Goal: Task Accomplishment & Management: Manage account settings

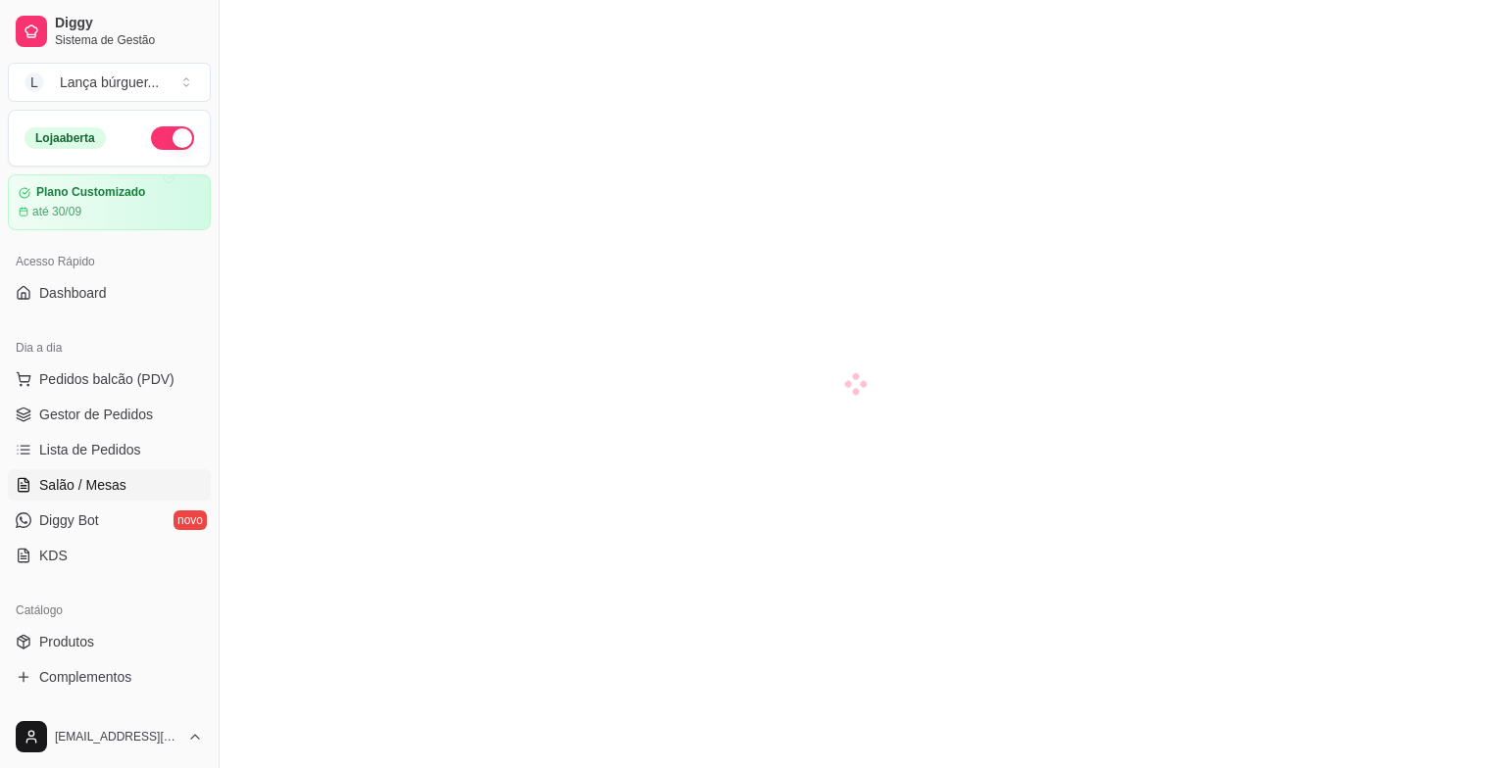
click at [122, 451] on span "Lista de Pedidos" at bounding box center [90, 450] width 102 height 20
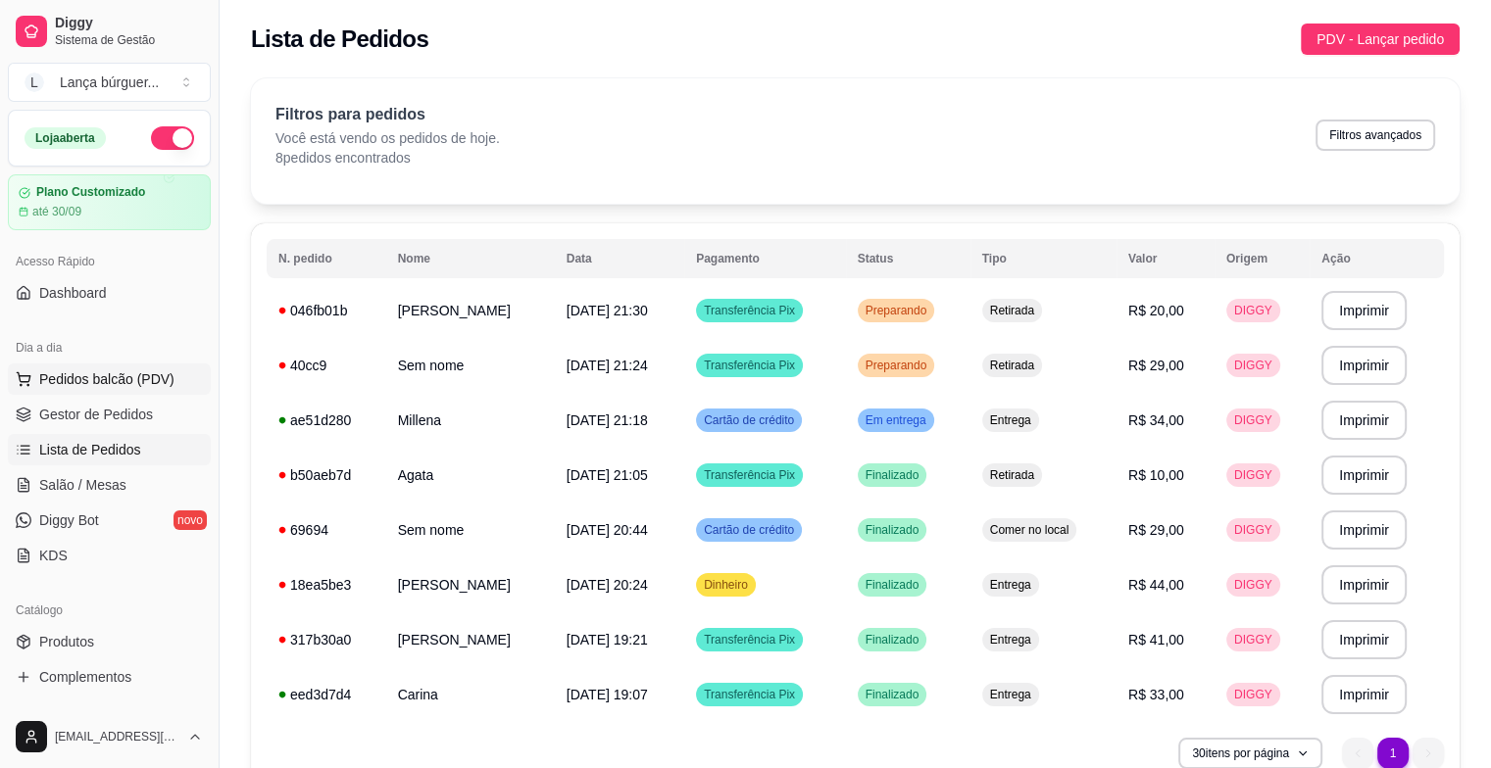
click at [127, 372] on span "Pedidos balcão (PDV)" at bounding box center [106, 380] width 135 height 20
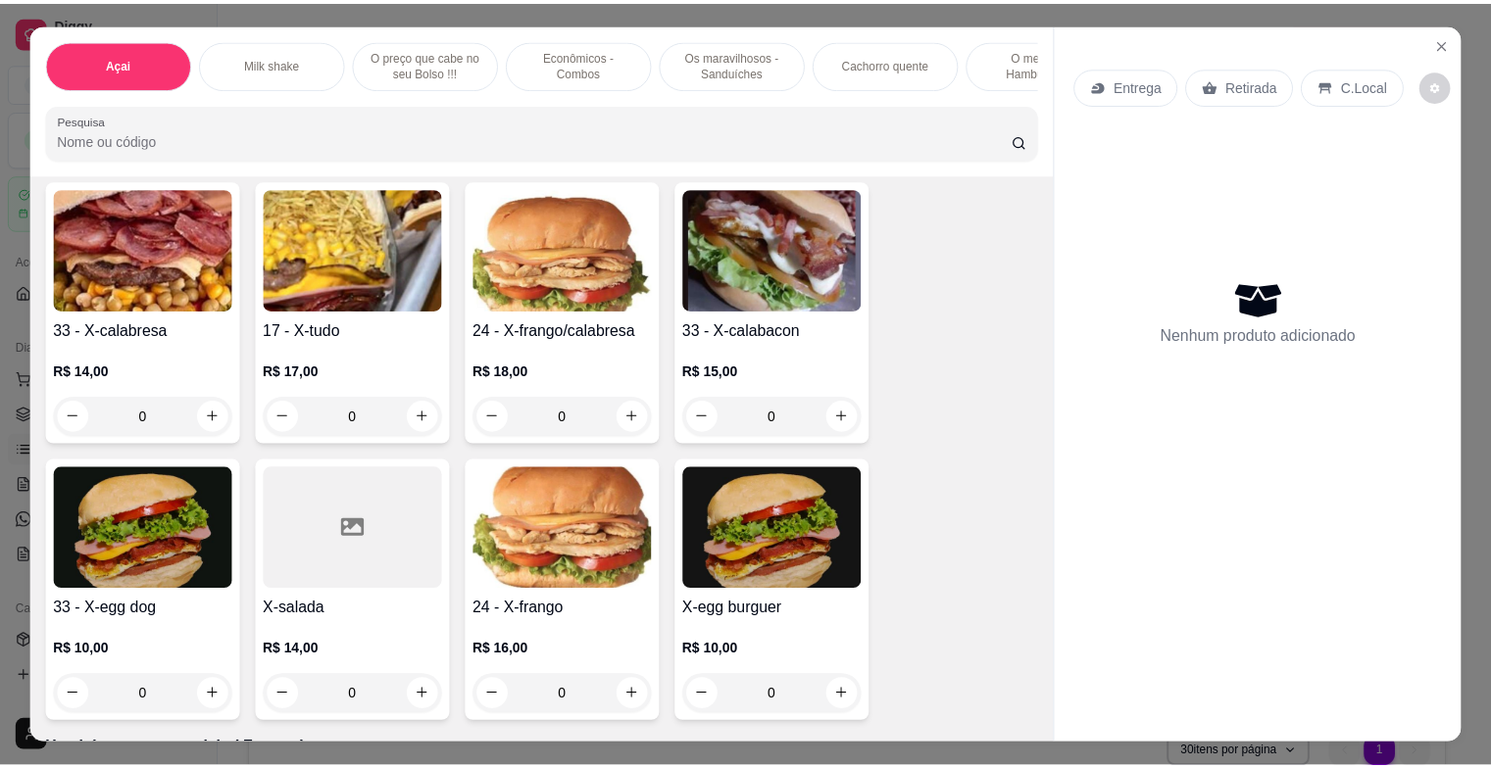
scroll to position [2666, 0]
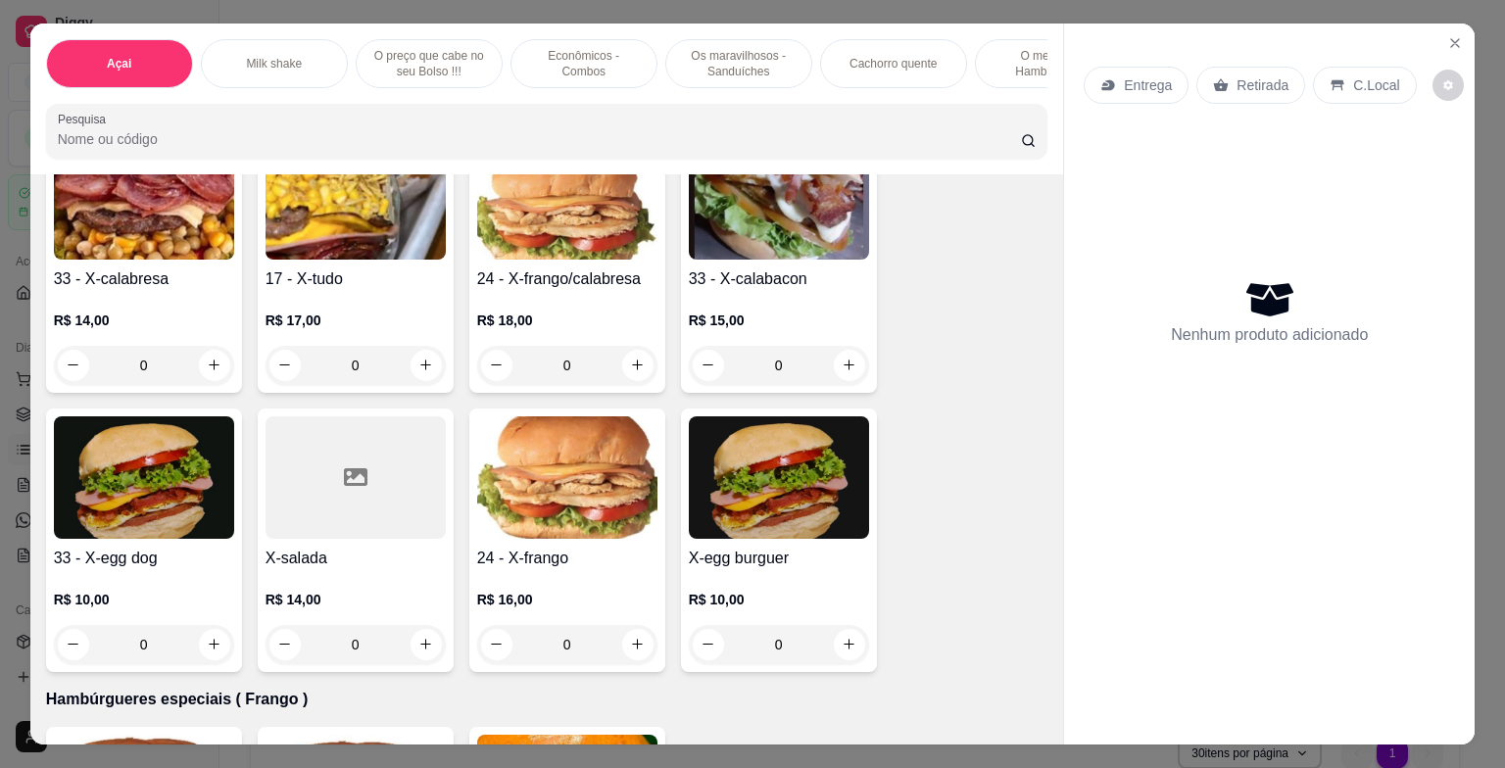
click at [165, 554] on h4 "33 - X-egg dog" at bounding box center [144, 559] width 180 height 24
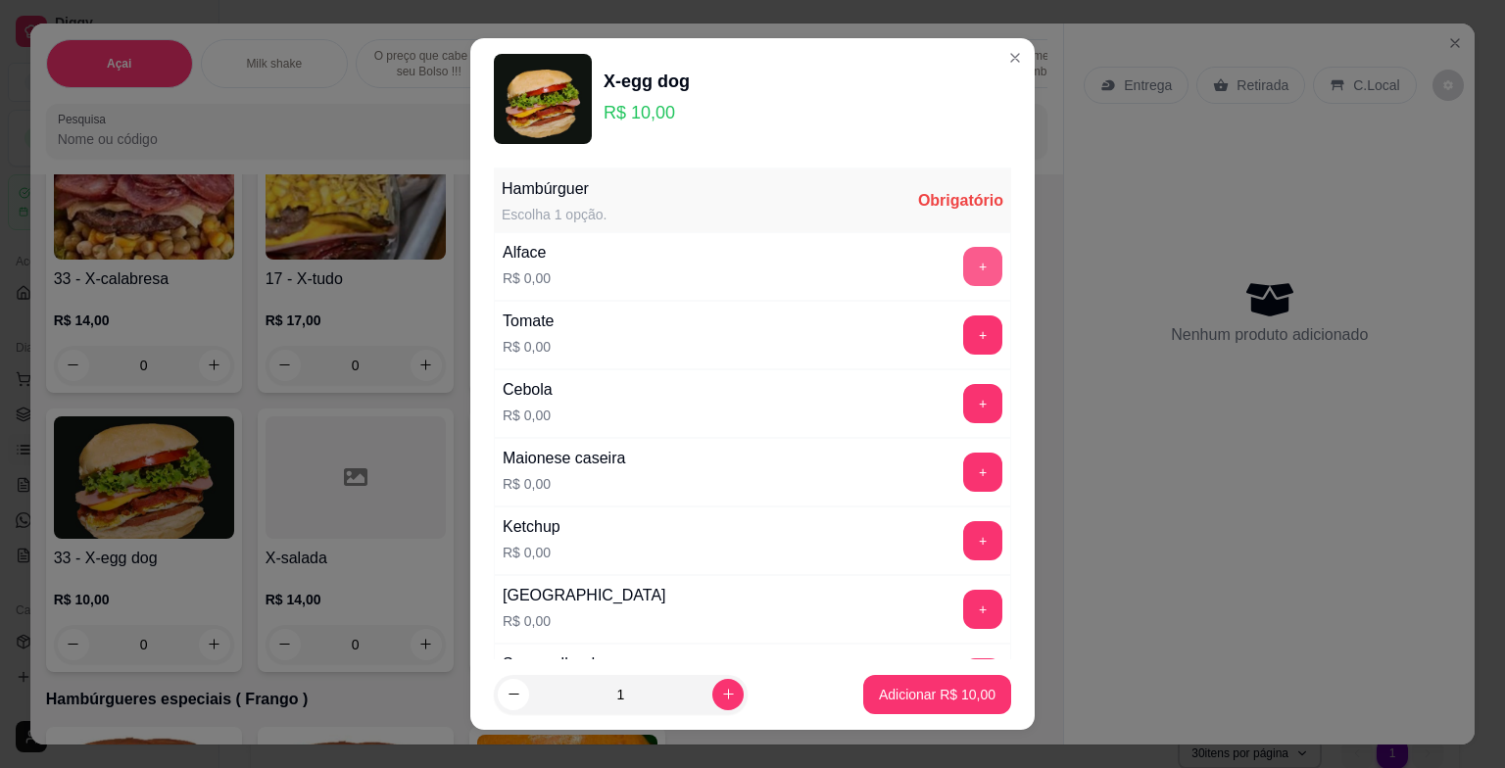
click at [963, 267] on button "+" at bounding box center [982, 266] width 39 height 39
click at [963, 333] on button "+" at bounding box center [982, 335] width 39 height 39
click at [964, 405] on button "+" at bounding box center [983, 403] width 38 height 38
click at [964, 465] on button "+" at bounding box center [983, 472] width 38 height 38
click at [964, 536] on button "+" at bounding box center [983, 540] width 38 height 38
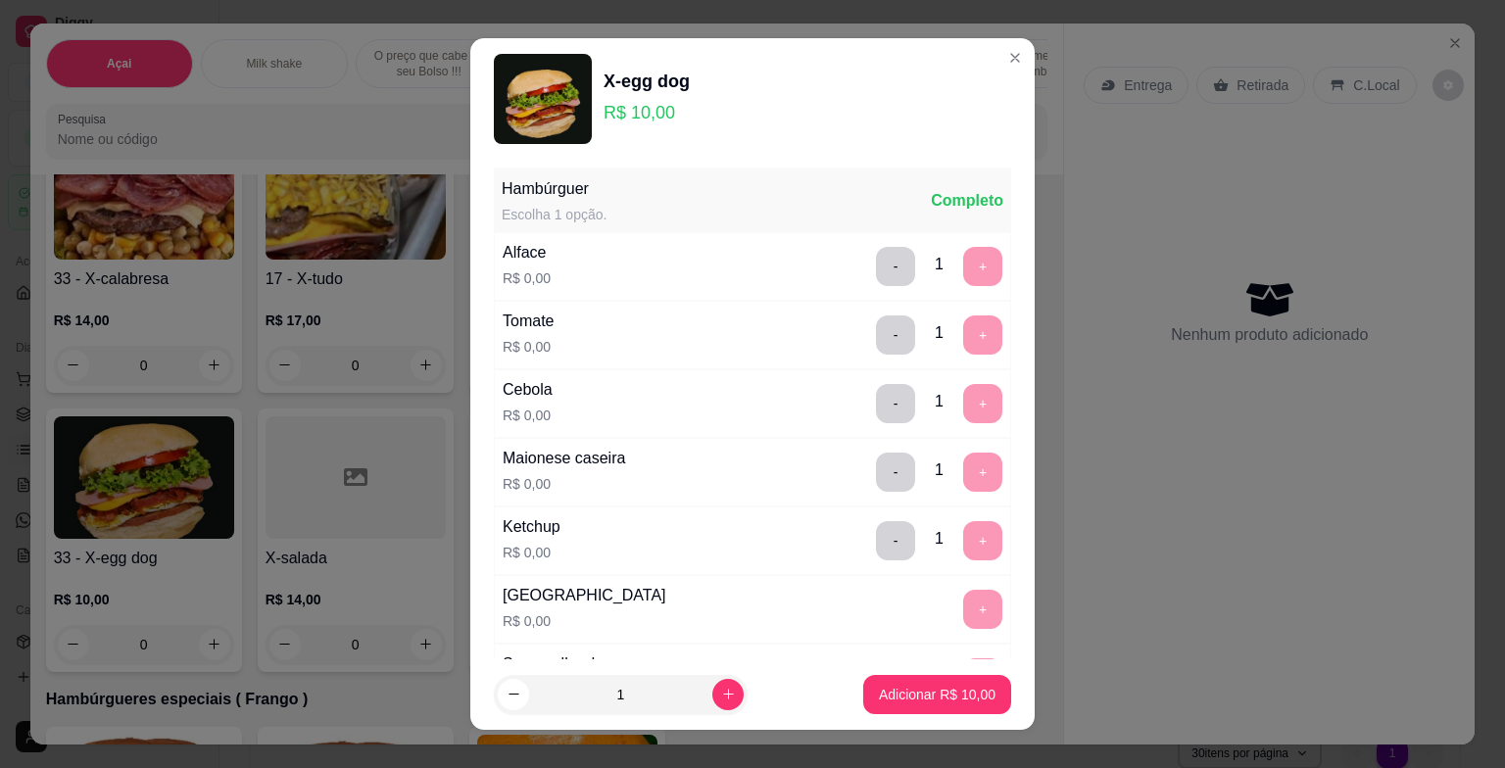
click at [956, 601] on div "+" at bounding box center [983, 609] width 55 height 39
click at [901, 690] on p "Adicionar R$ 10,00" at bounding box center [938, 694] width 114 height 19
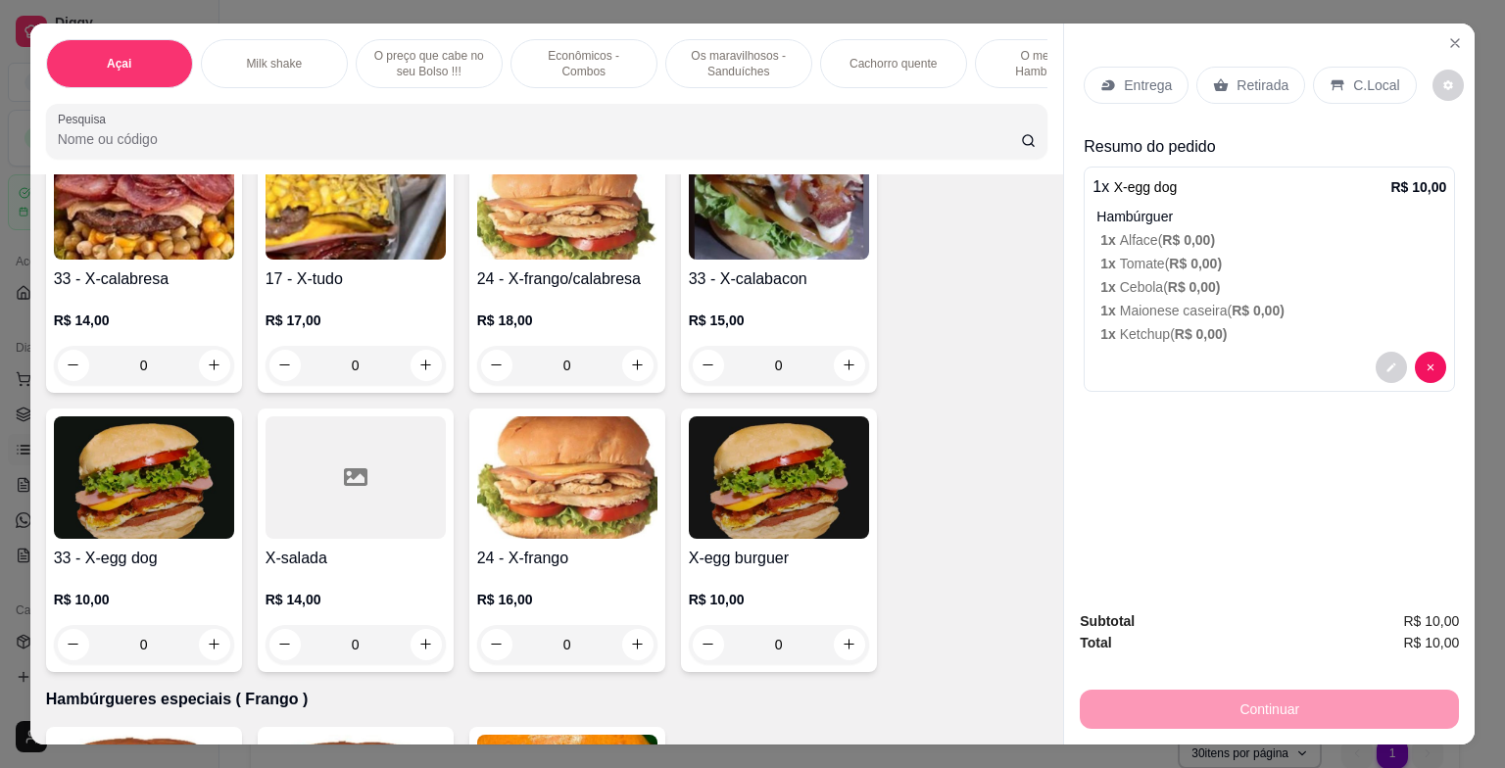
click at [82, 546] on div "33 - X-egg dog R$ 10,00 0" at bounding box center [144, 541] width 196 height 264
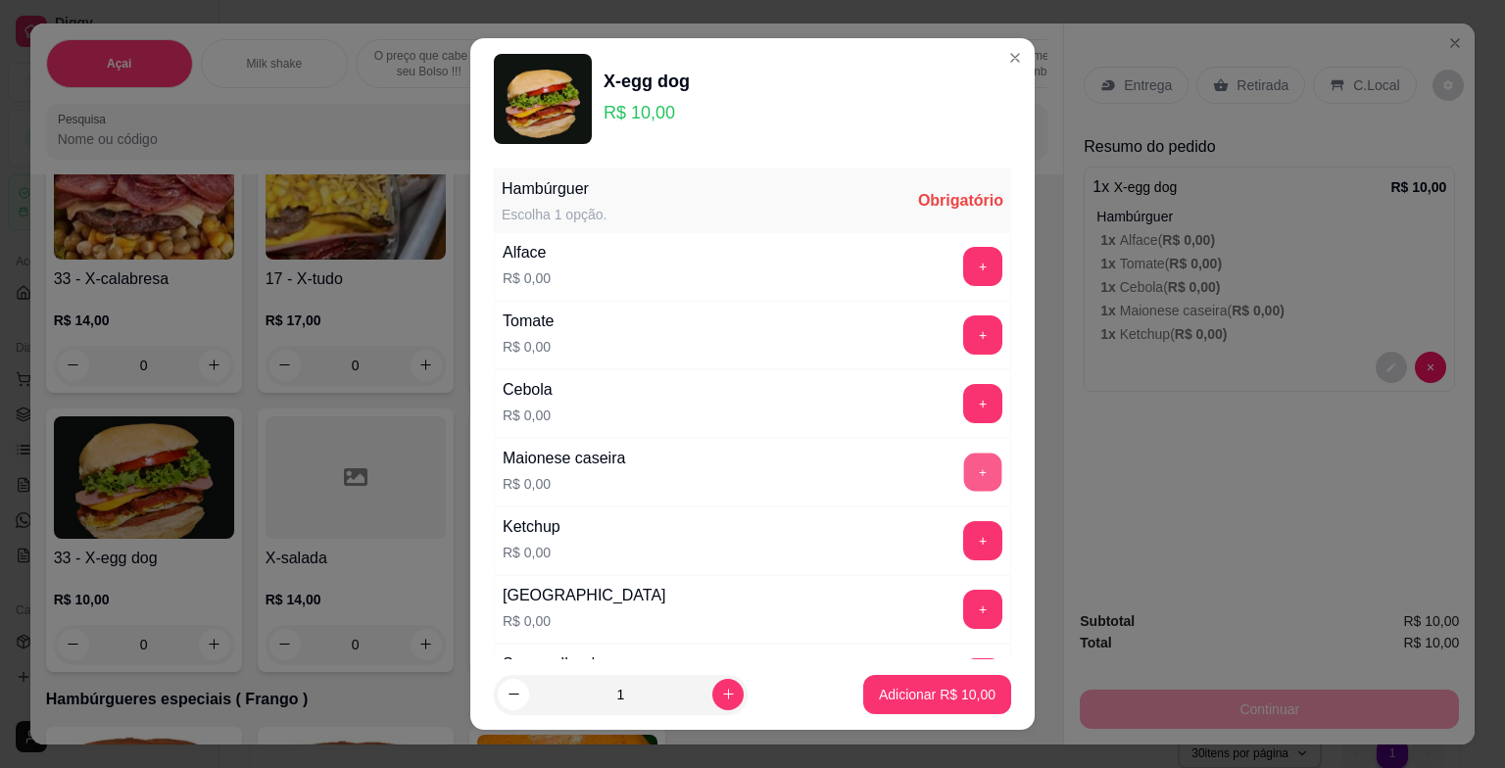
click at [964, 464] on button "+" at bounding box center [983, 472] width 38 height 38
click at [964, 545] on button "+" at bounding box center [983, 540] width 38 height 38
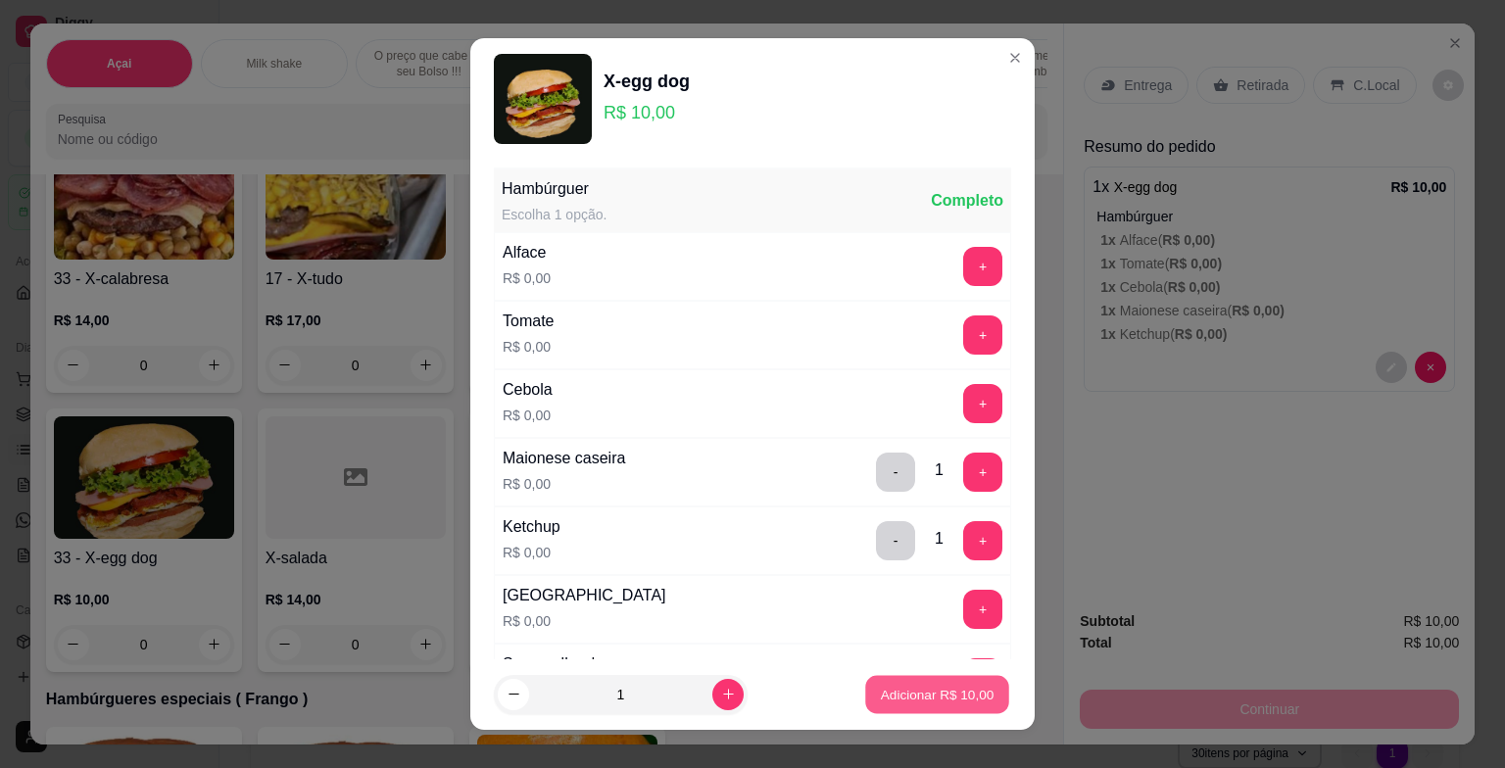
click at [884, 694] on p "Adicionar R$ 10,00" at bounding box center [938, 694] width 114 height 19
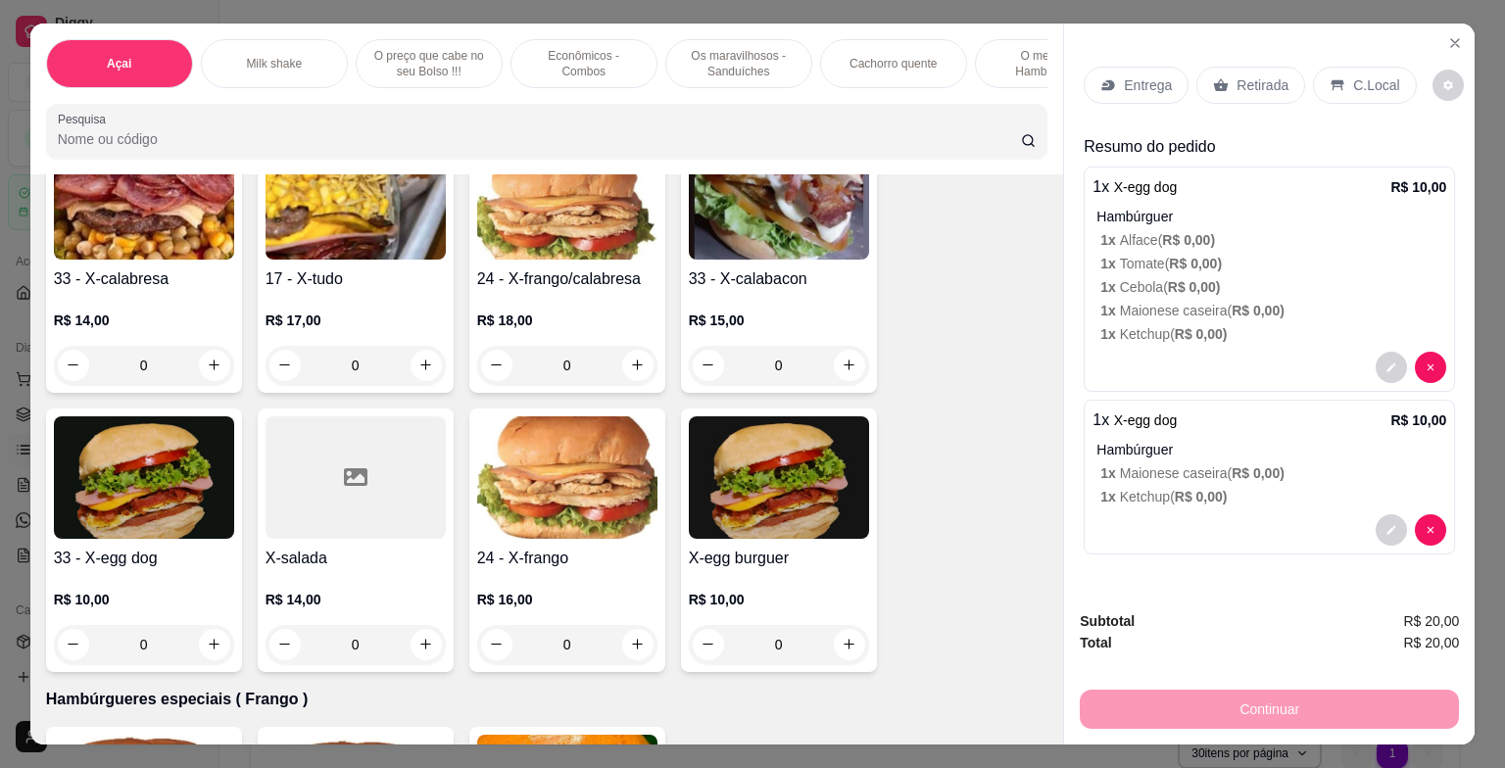
click at [1257, 75] on p "Retirada" at bounding box center [1263, 85] width 52 height 20
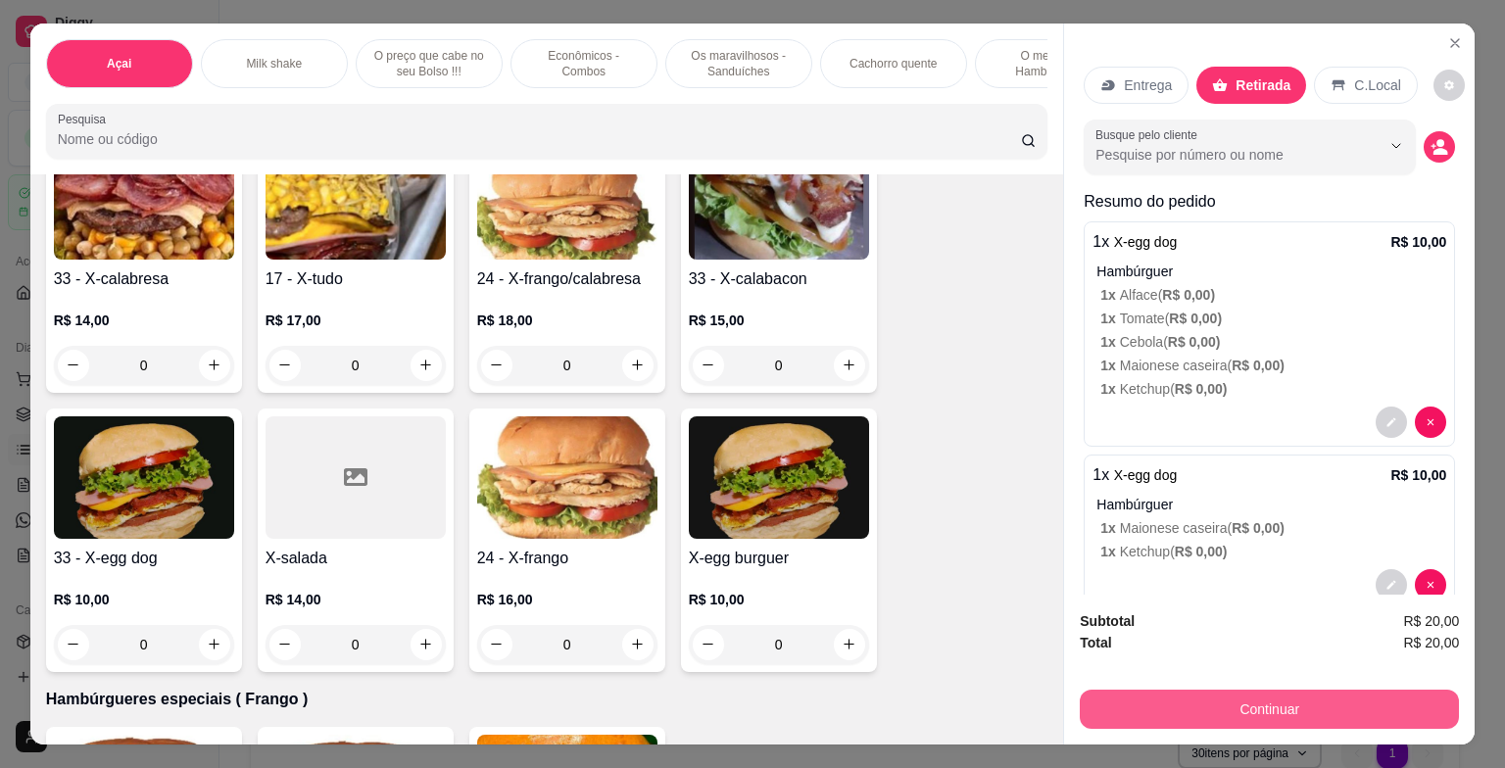
click at [1290, 701] on button "Continuar" at bounding box center [1269, 709] width 379 height 39
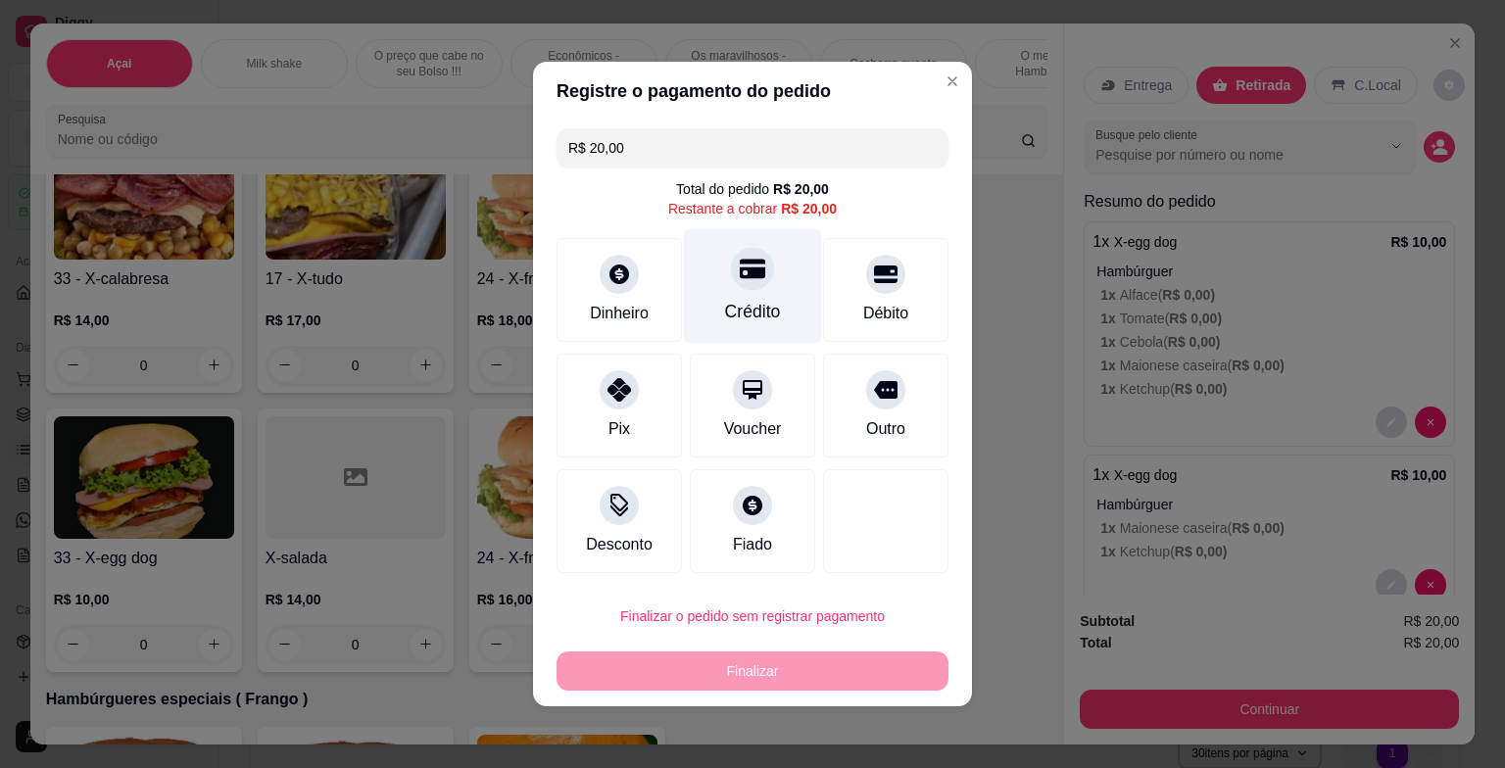
click at [759, 295] on div "Crédito" at bounding box center [753, 286] width 138 height 115
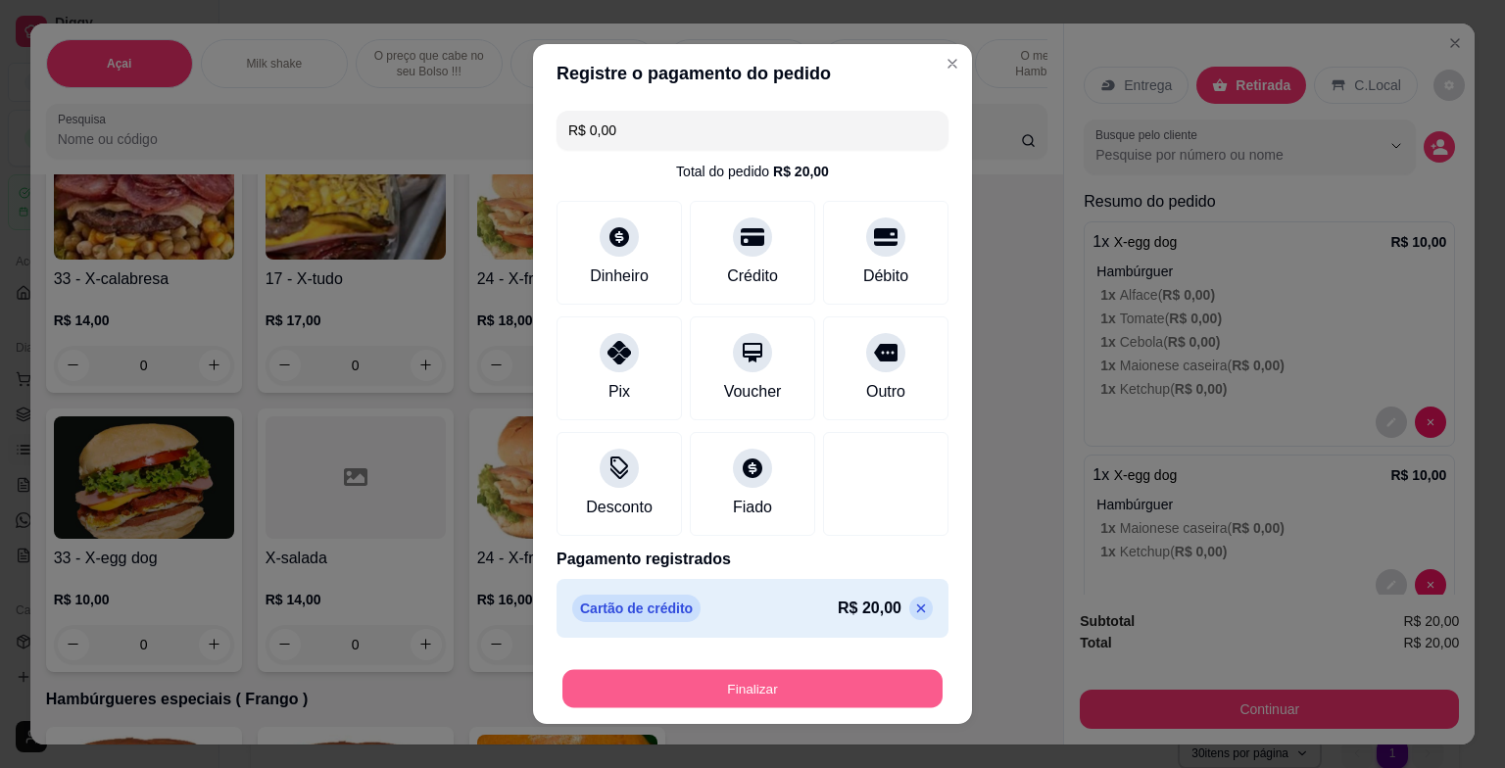
click at [769, 689] on button "Finalizar" at bounding box center [753, 689] width 380 height 38
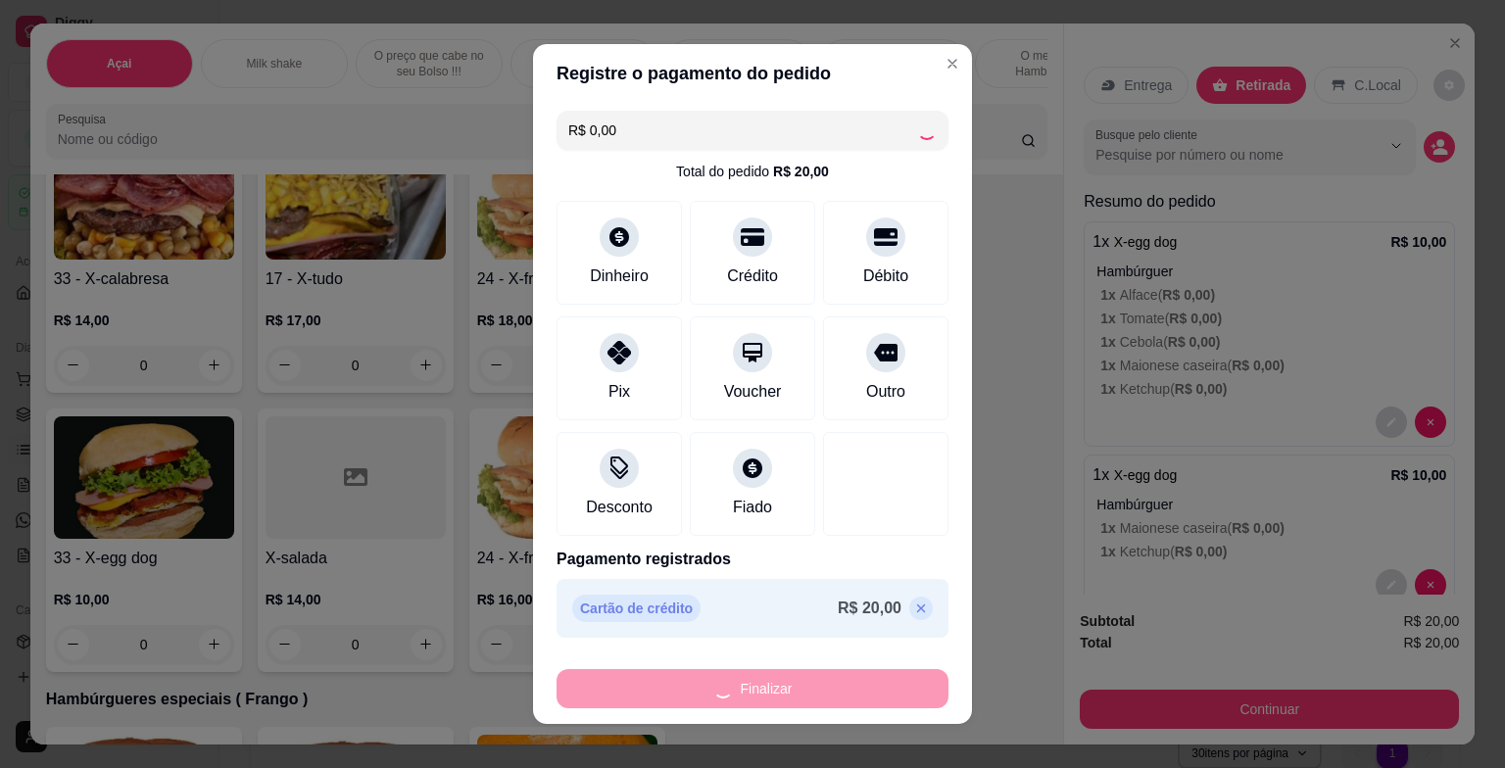
type input "-R$ 20,00"
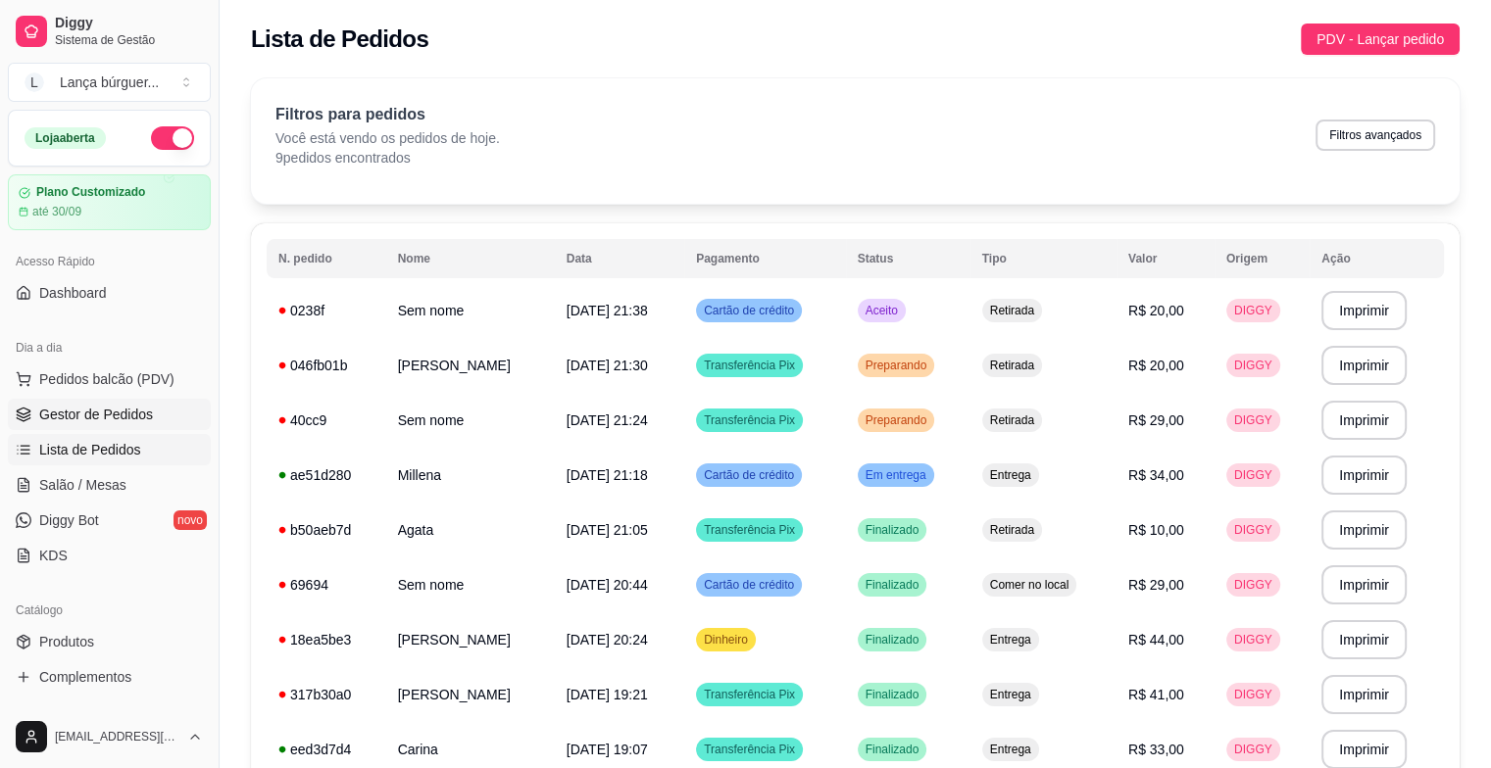
click at [84, 420] on span "Gestor de Pedidos" at bounding box center [96, 415] width 114 height 20
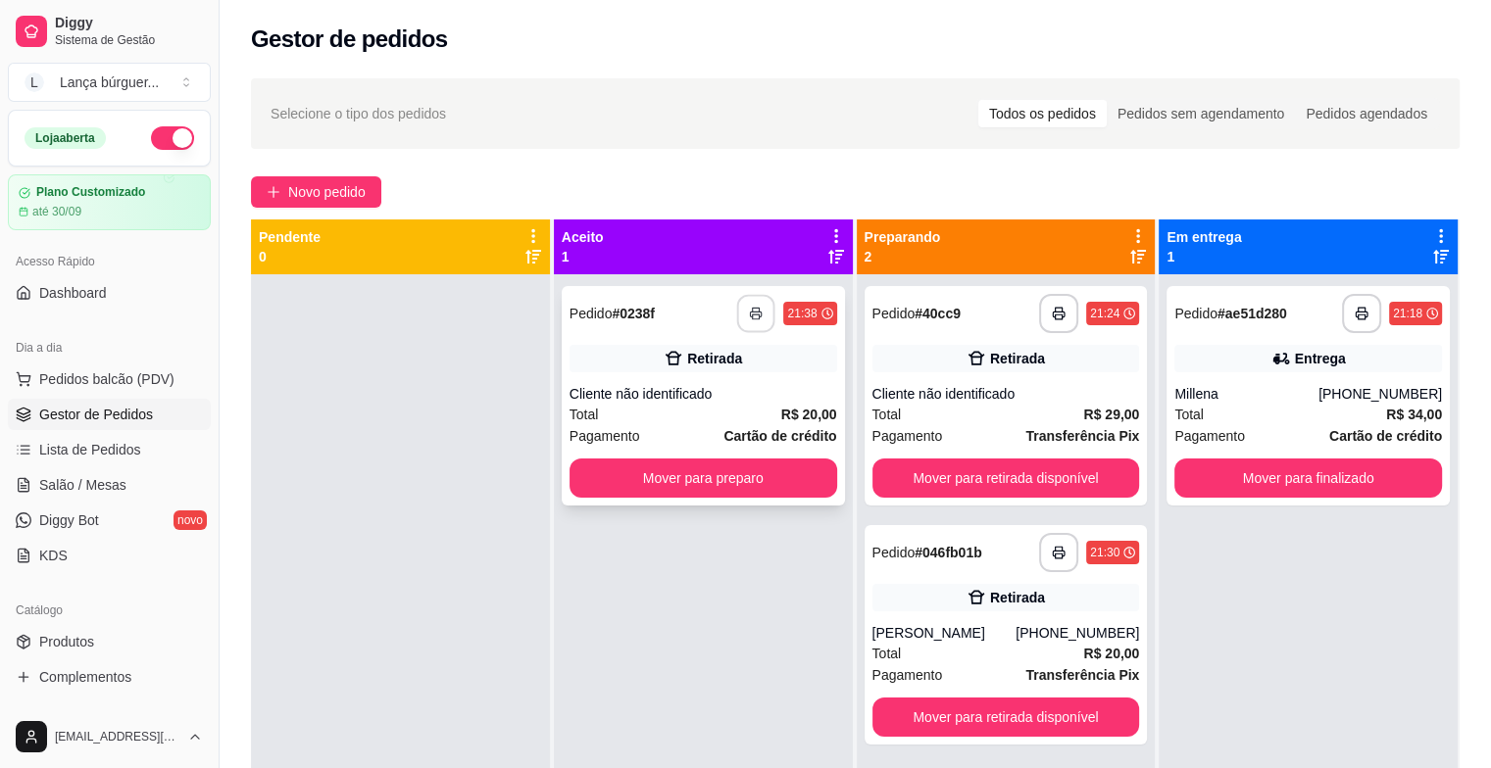
click at [754, 309] on icon "button" at bounding box center [757, 314] width 14 height 14
click at [1233, 478] on button "Mover para finalizado" at bounding box center [1308, 479] width 260 height 38
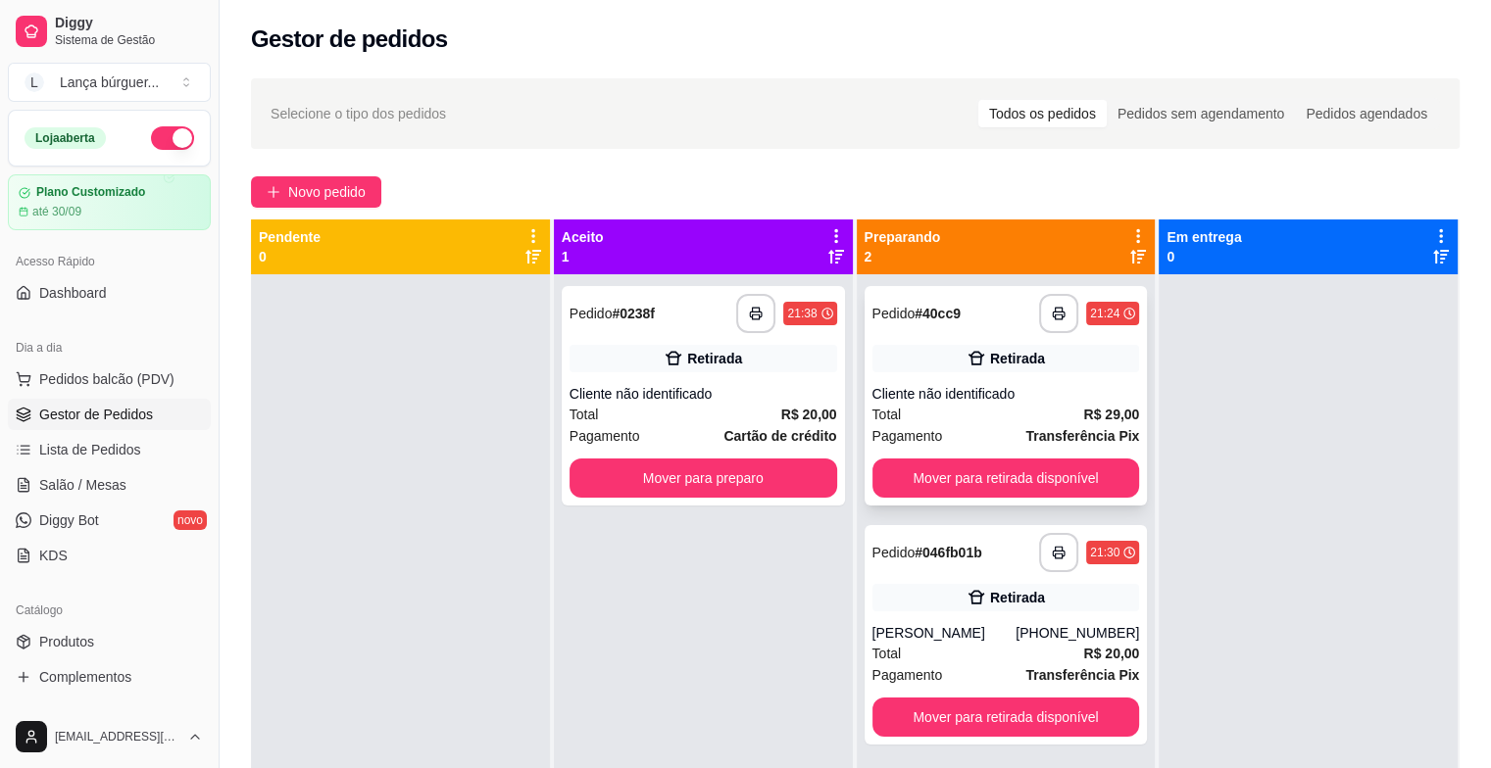
click at [953, 376] on div "**********" at bounding box center [1005, 396] width 283 height 220
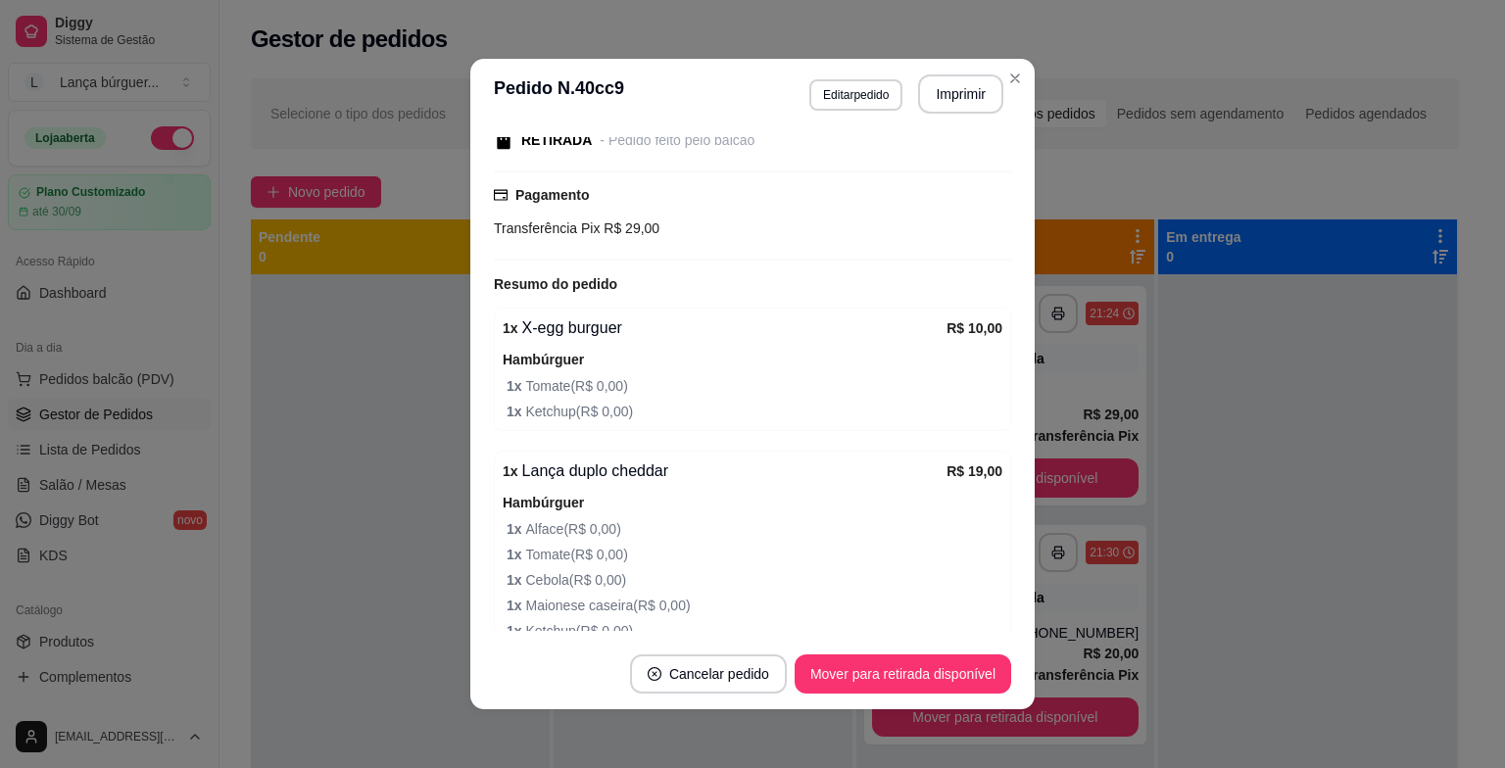
scroll to position [312, 0]
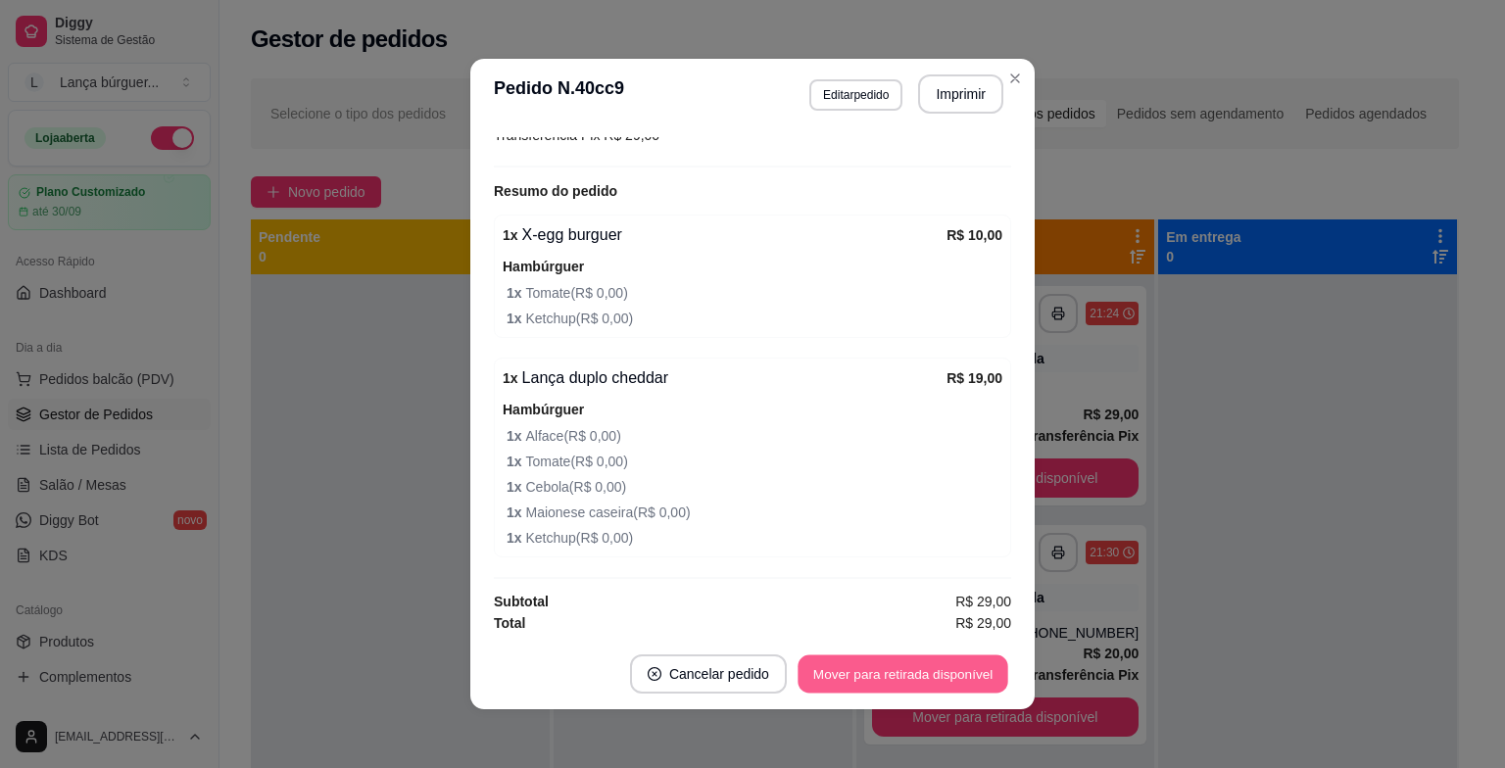
click at [864, 678] on button "Mover para retirada disponível" at bounding box center [903, 675] width 210 height 38
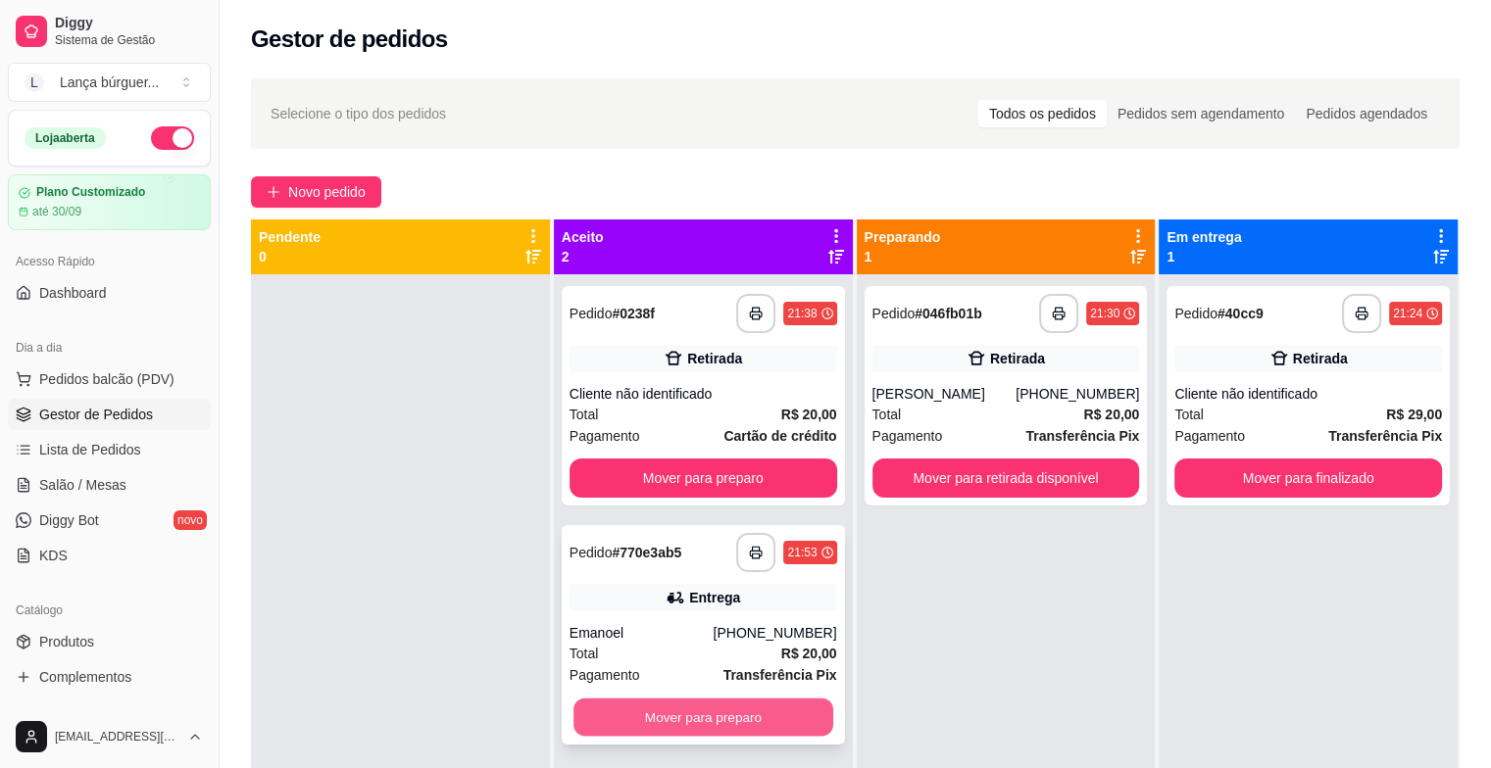
click at [658, 714] on button "Mover para preparo" at bounding box center [703, 718] width 260 height 38
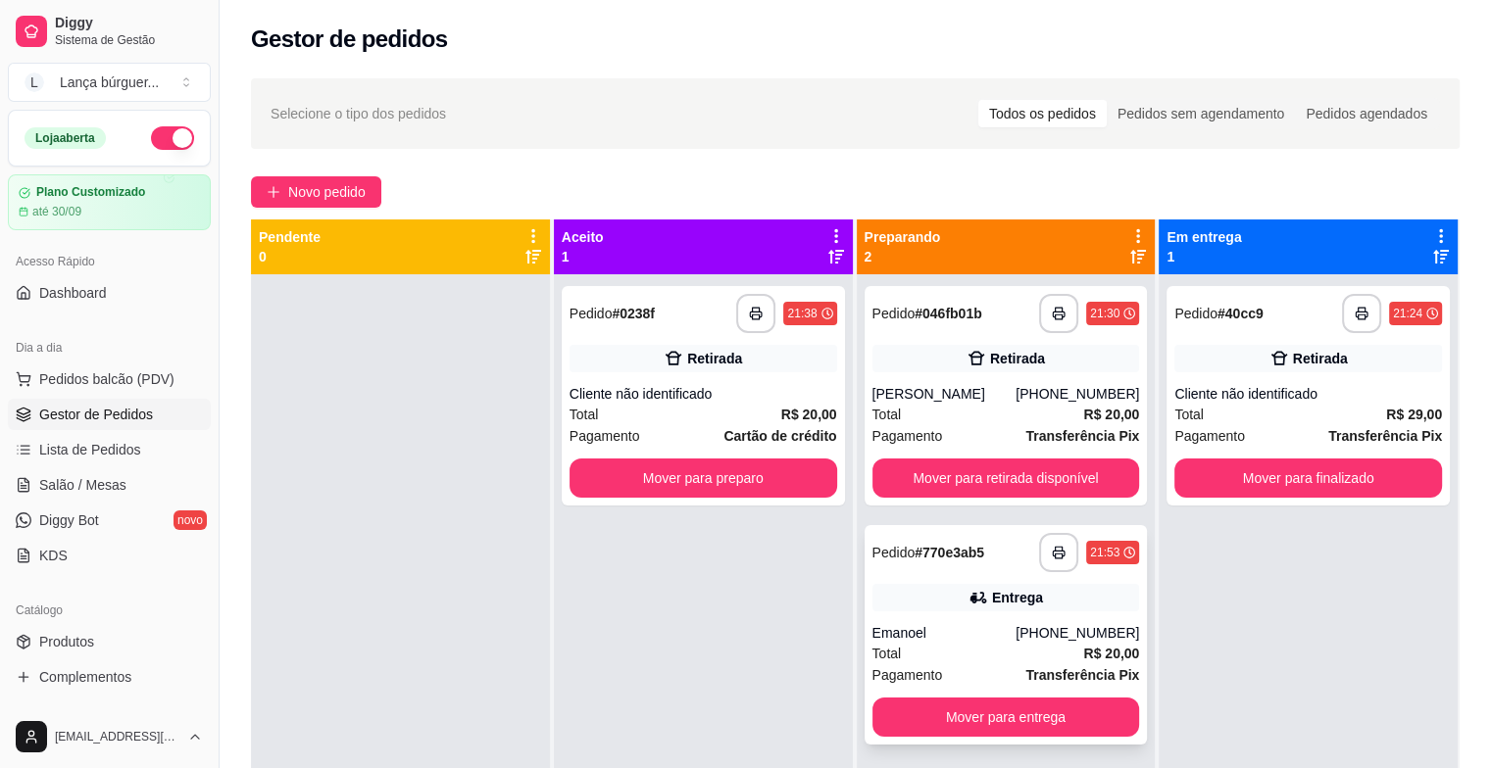
click at [888, 579] on div "**********" at bounding box center [1005, 635] width 283 height 220
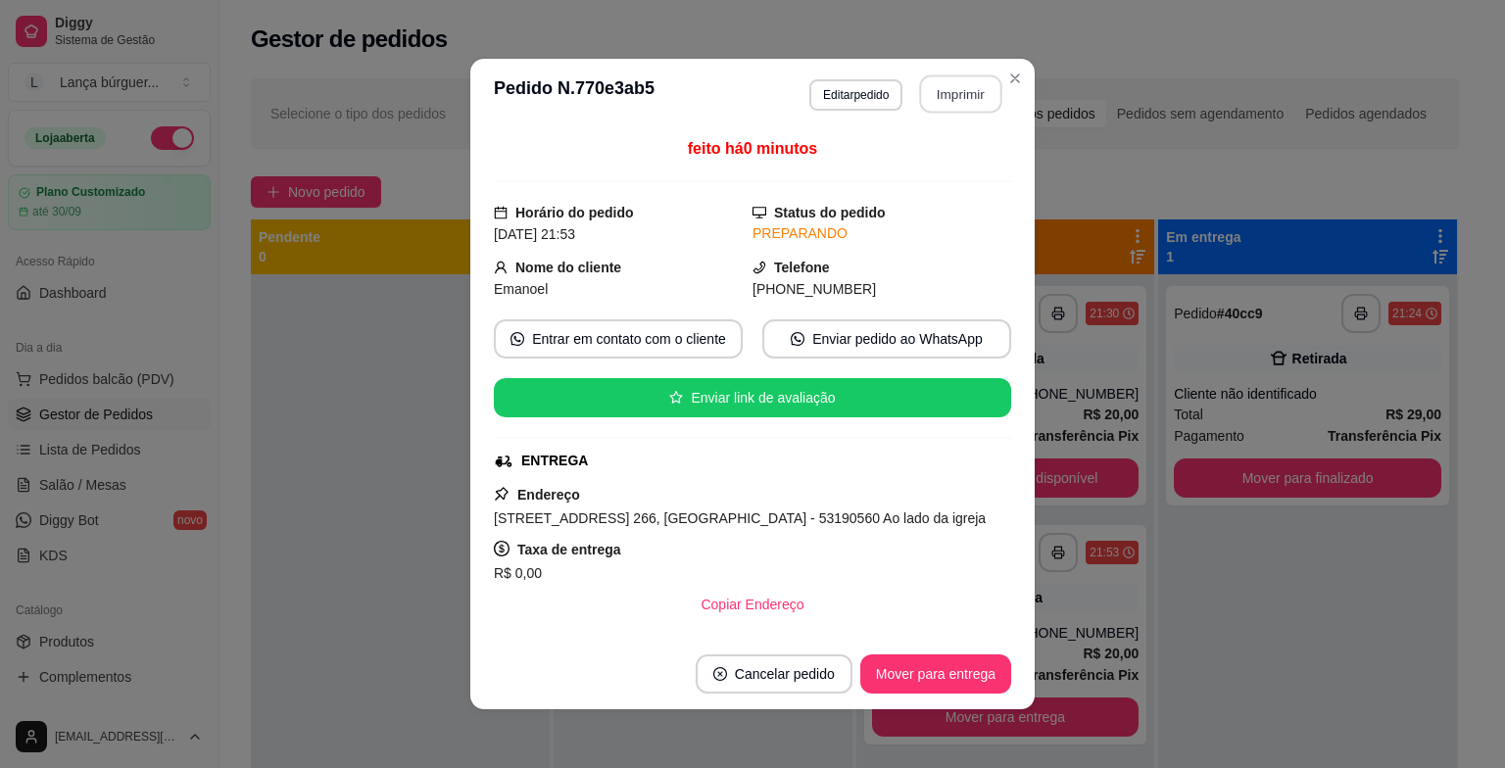
click at [957, 99] on button "Imprimir" at bounding box center [961, 94] width 82 height 38
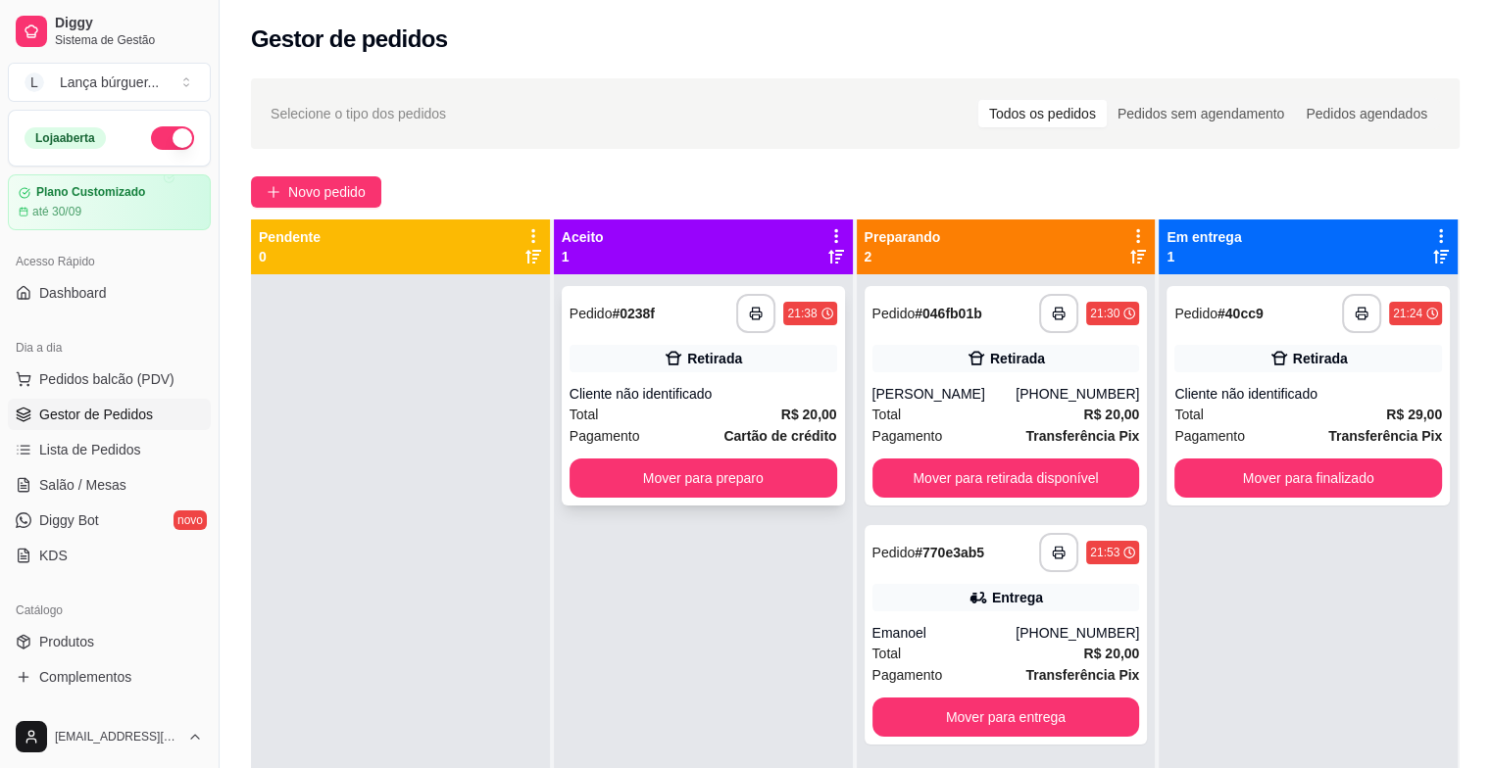
click at [677, 422] on div "Total R$ 20,00" at bounding box center [703, 415] width 268 height 22
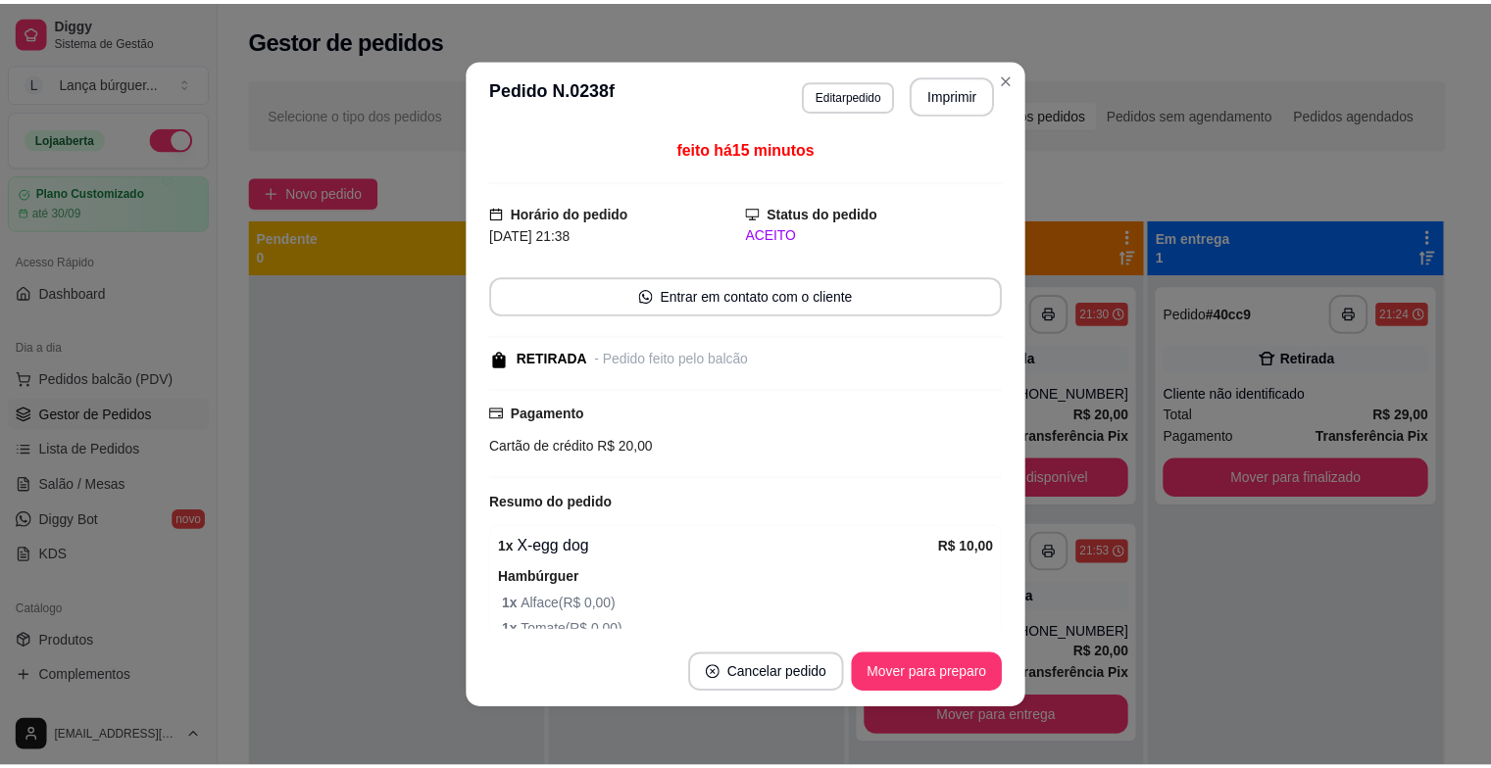
scroll to position [312, 0]
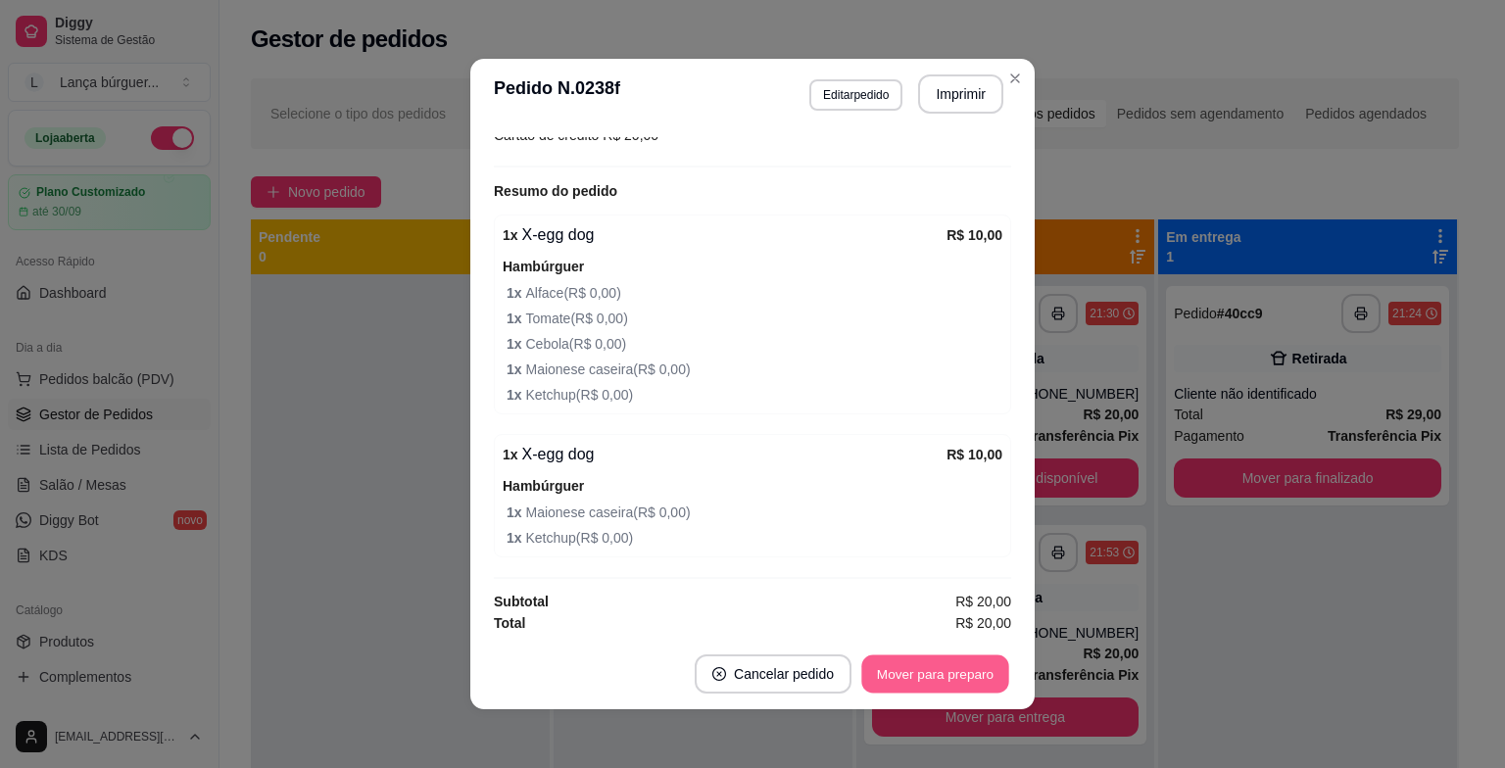
click at [898, 670] on button "Mover para preparo" at bounding box center [935, 675] width 147 height 38
click at [898, 670] on div "Mover para preparo" at bounding box center [936, 674] width 152 height 39
click at [898, 670] on div "Mover para preparo" at bounding box center [921, 674] width 179 height 39
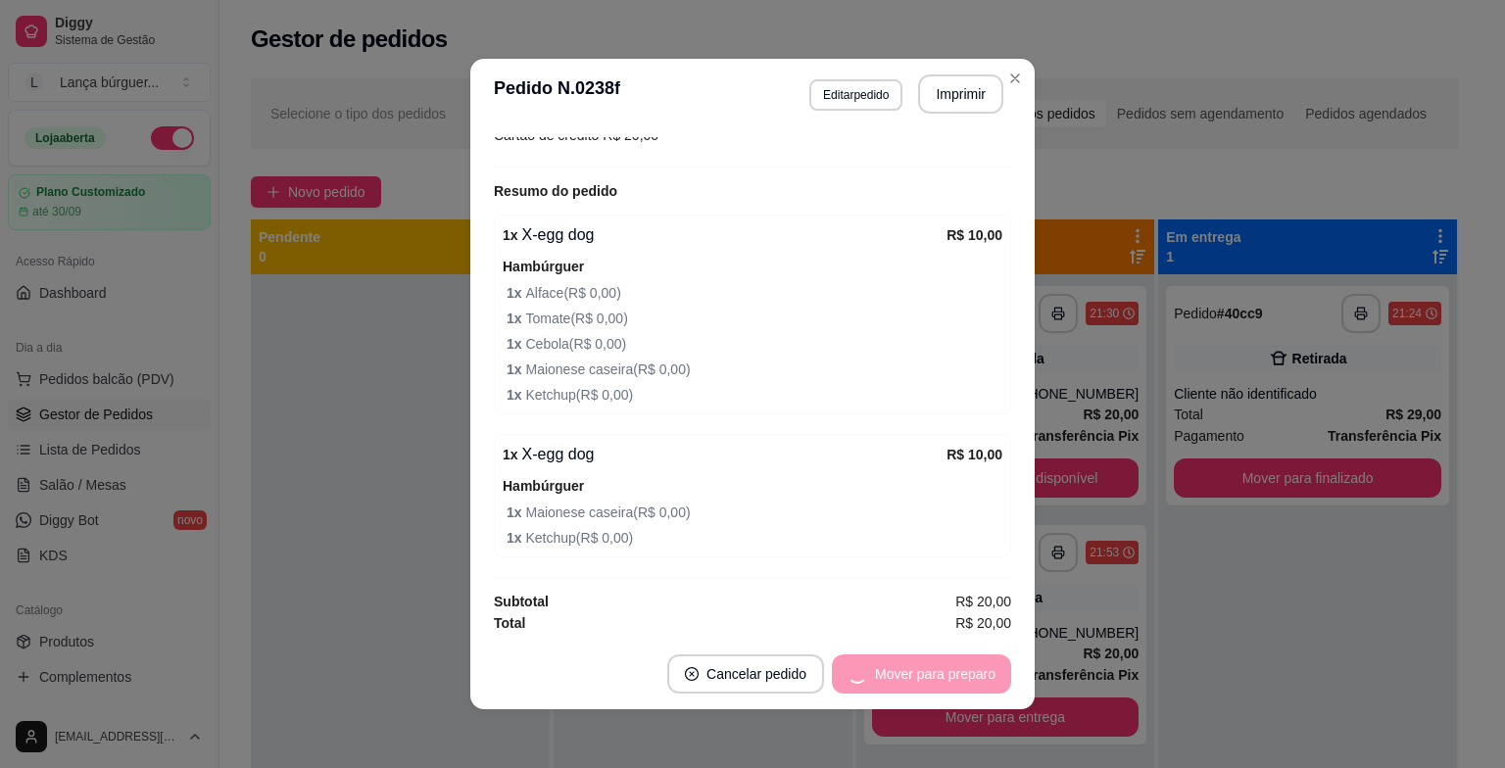
click at [898, 670] on div "Mover para preparo" at bounding box center [921, 674] width 179 height 39
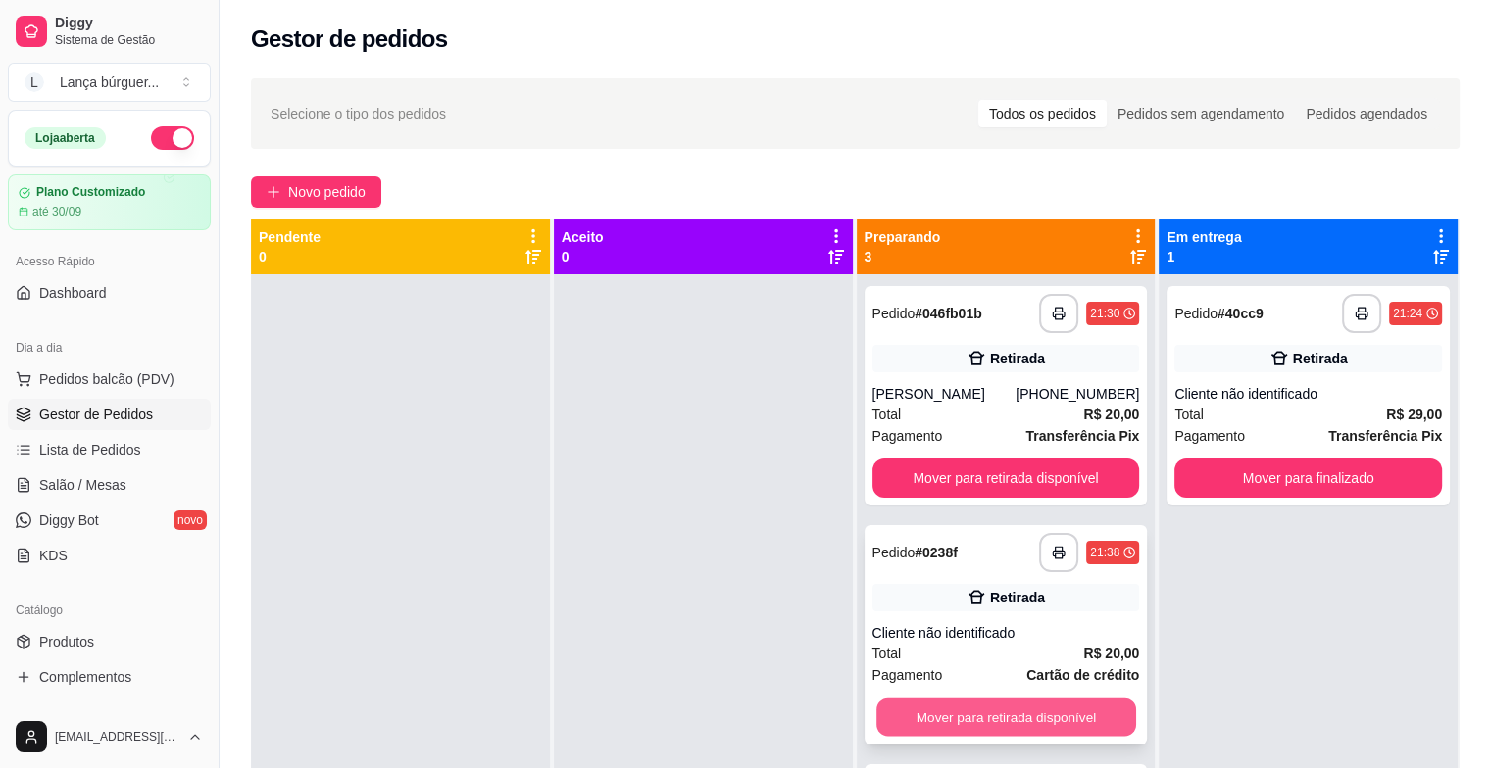
click at [985, 709] on button "Mover para retirada disponível" at bounding box center [1006, 718] width 260 height 38
click at [985, 709] on div "Mover para retirada disponível" at bounding box center [1006, 717] width 268 height 39
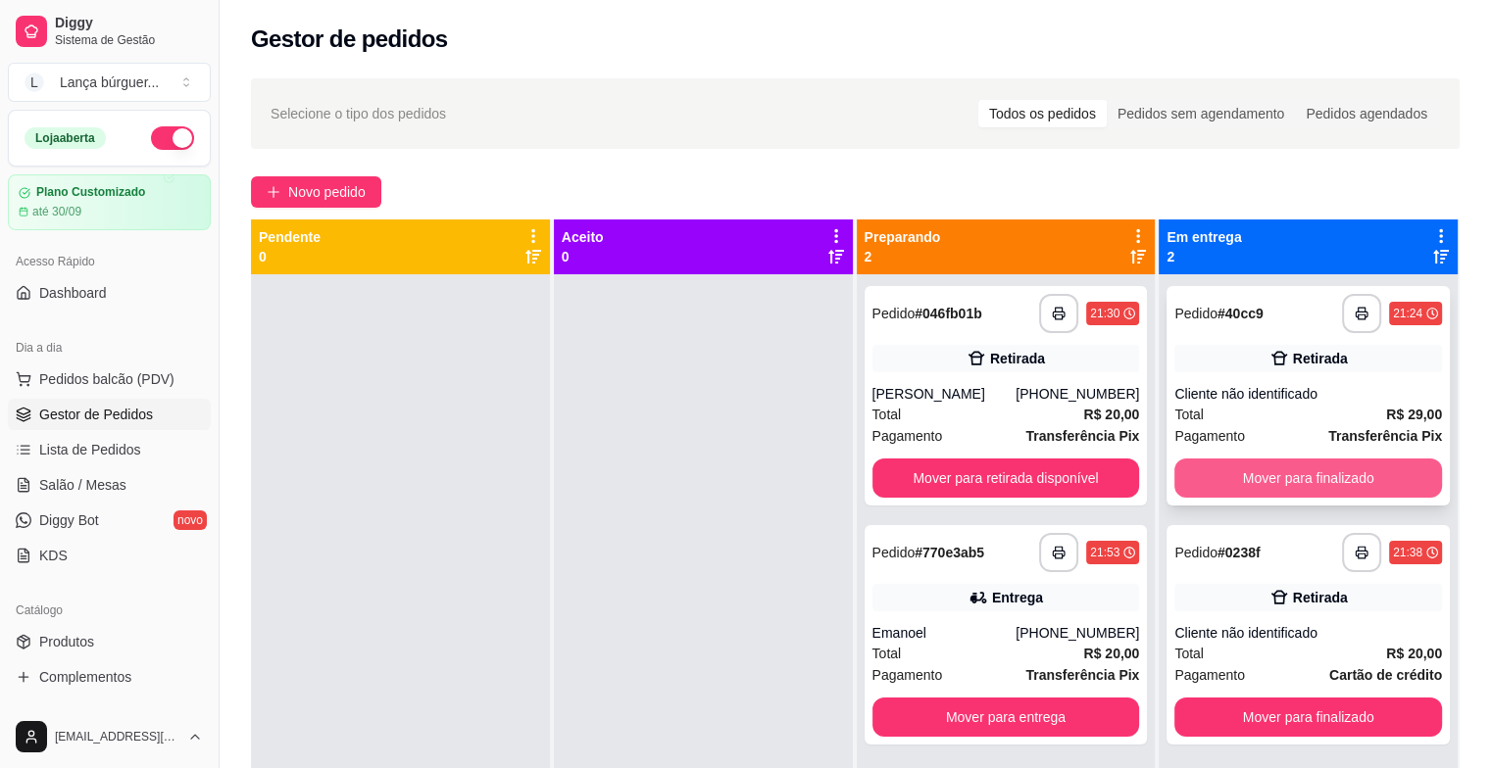
click at [1227, 484] on button "Mover para finalizado" at bounding box center [1308, 478] width 268 height 39
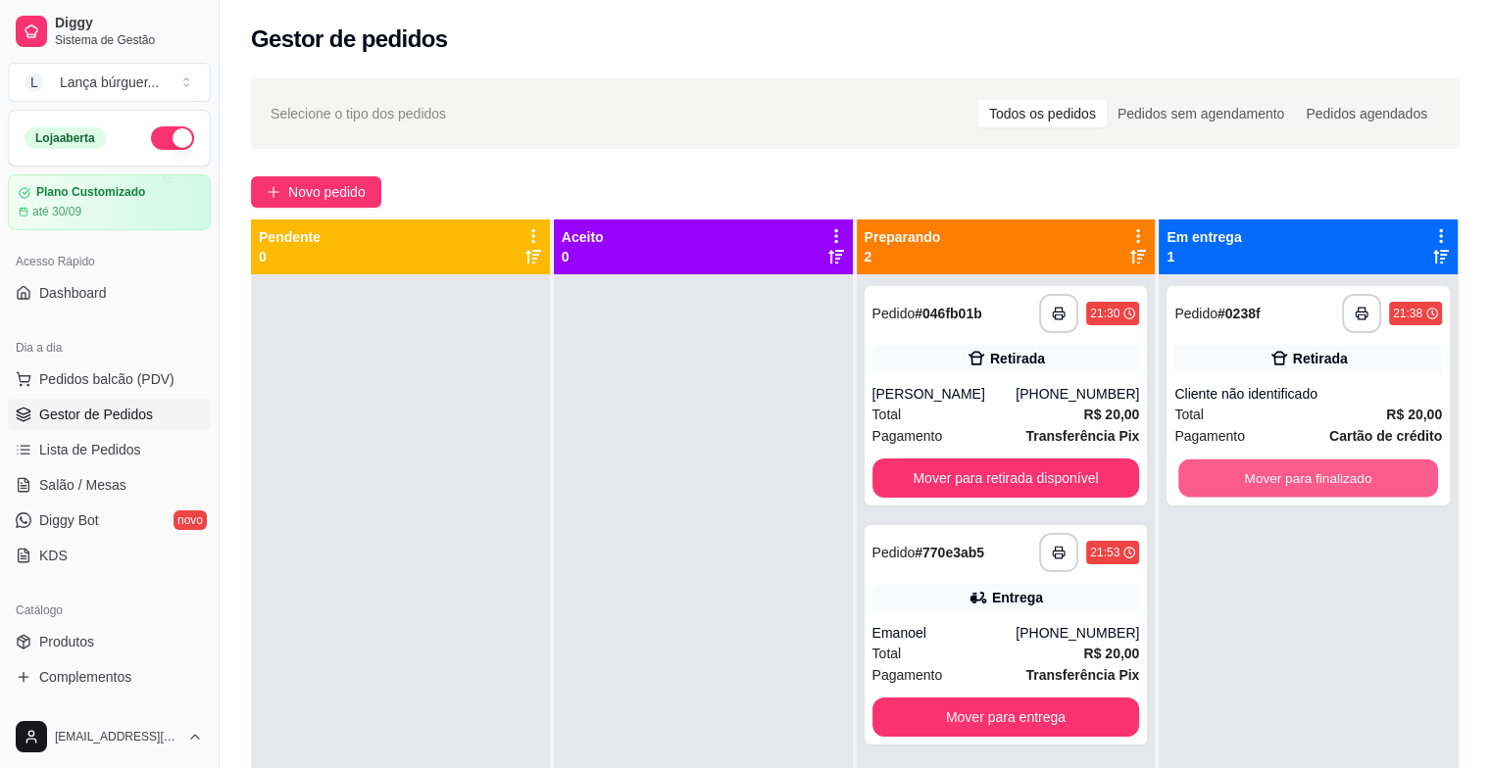
click at [1227, 484] on button "Mover para finalizado" at bounding box center [1308, 479] width 260 height 38
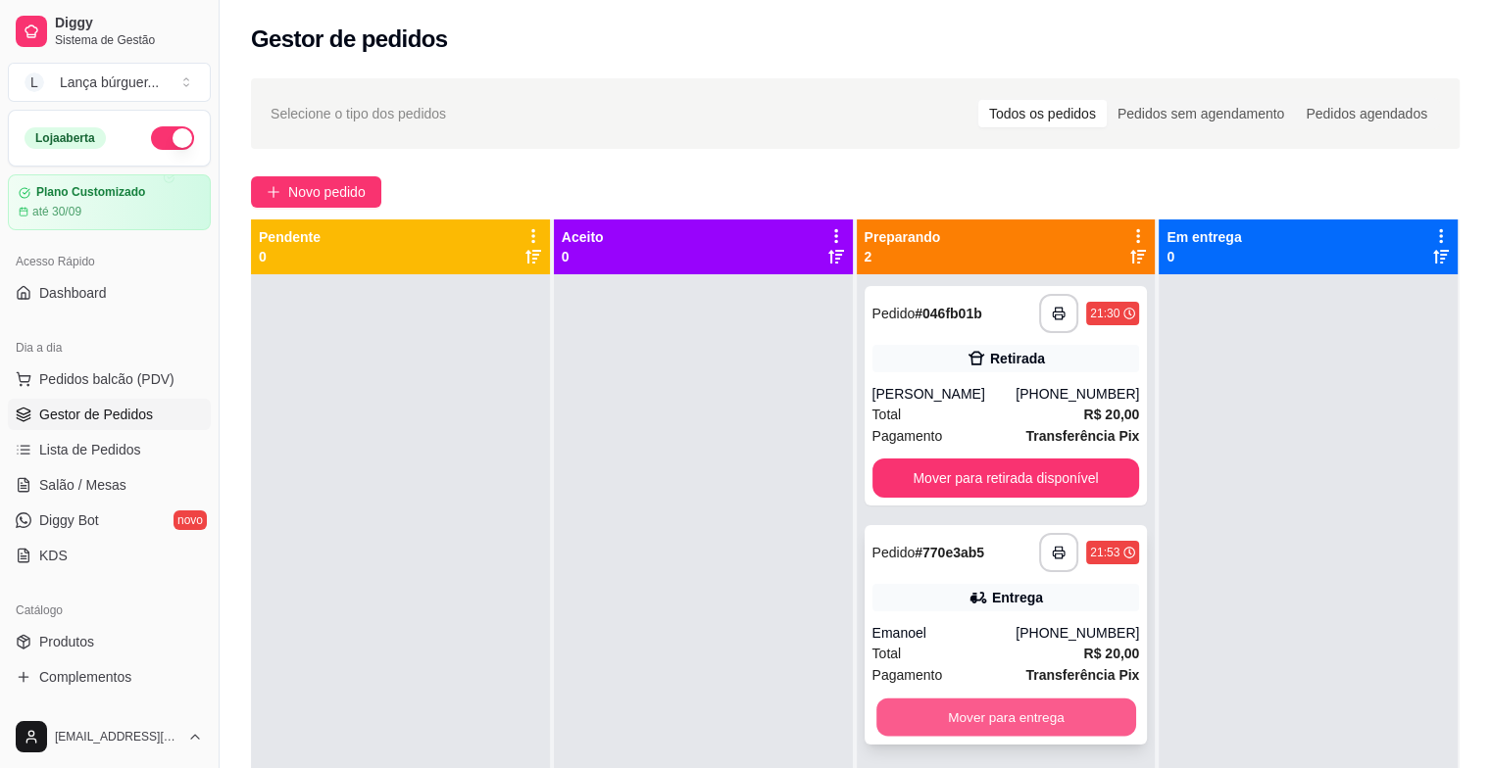
click at [929, 703] on button "Mover para entrega" at bounding box center [1006, 718] width 260 height 38
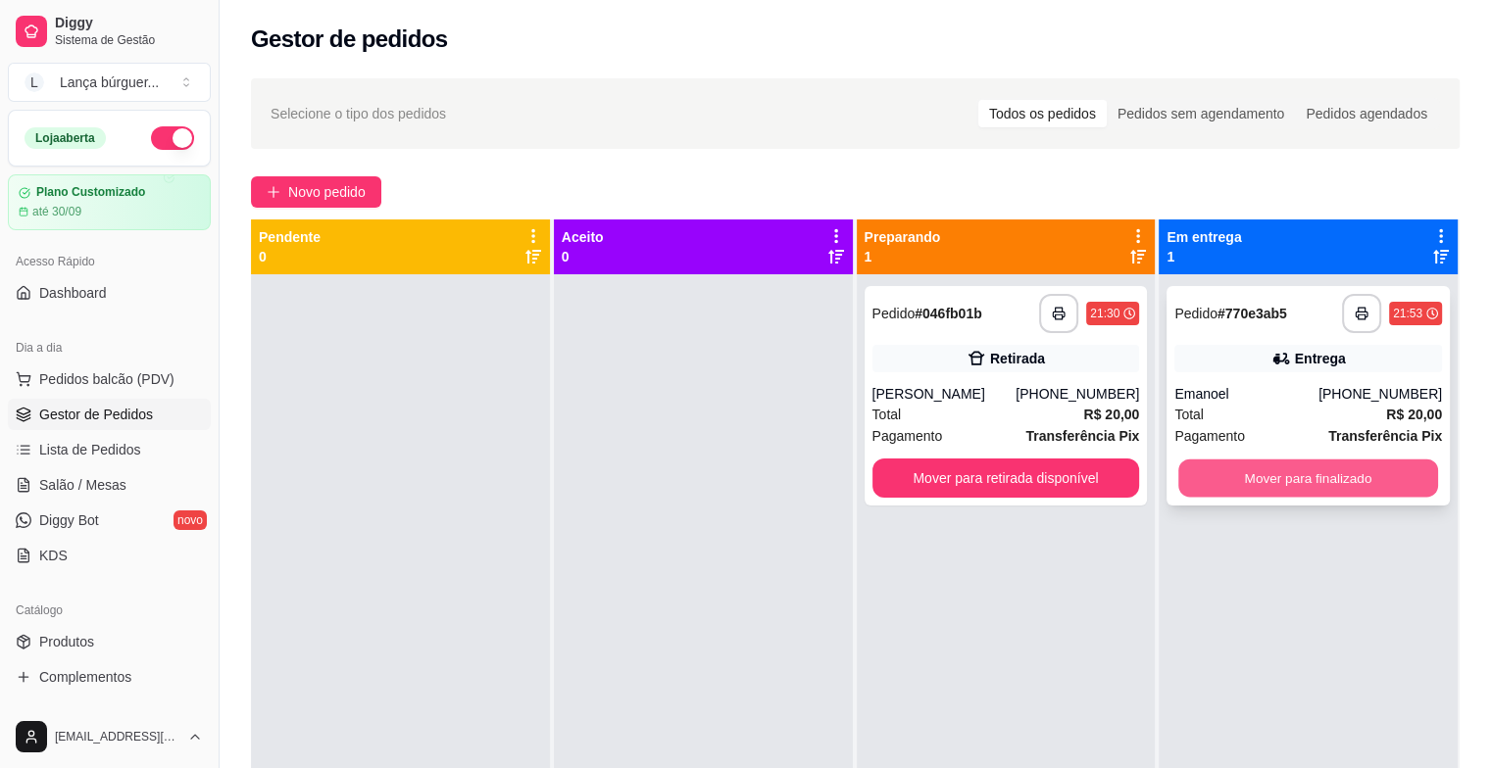
click at [1265, 484] on button "Mover para finalizado" at bounding box center [1308, 479] width 260 height 38
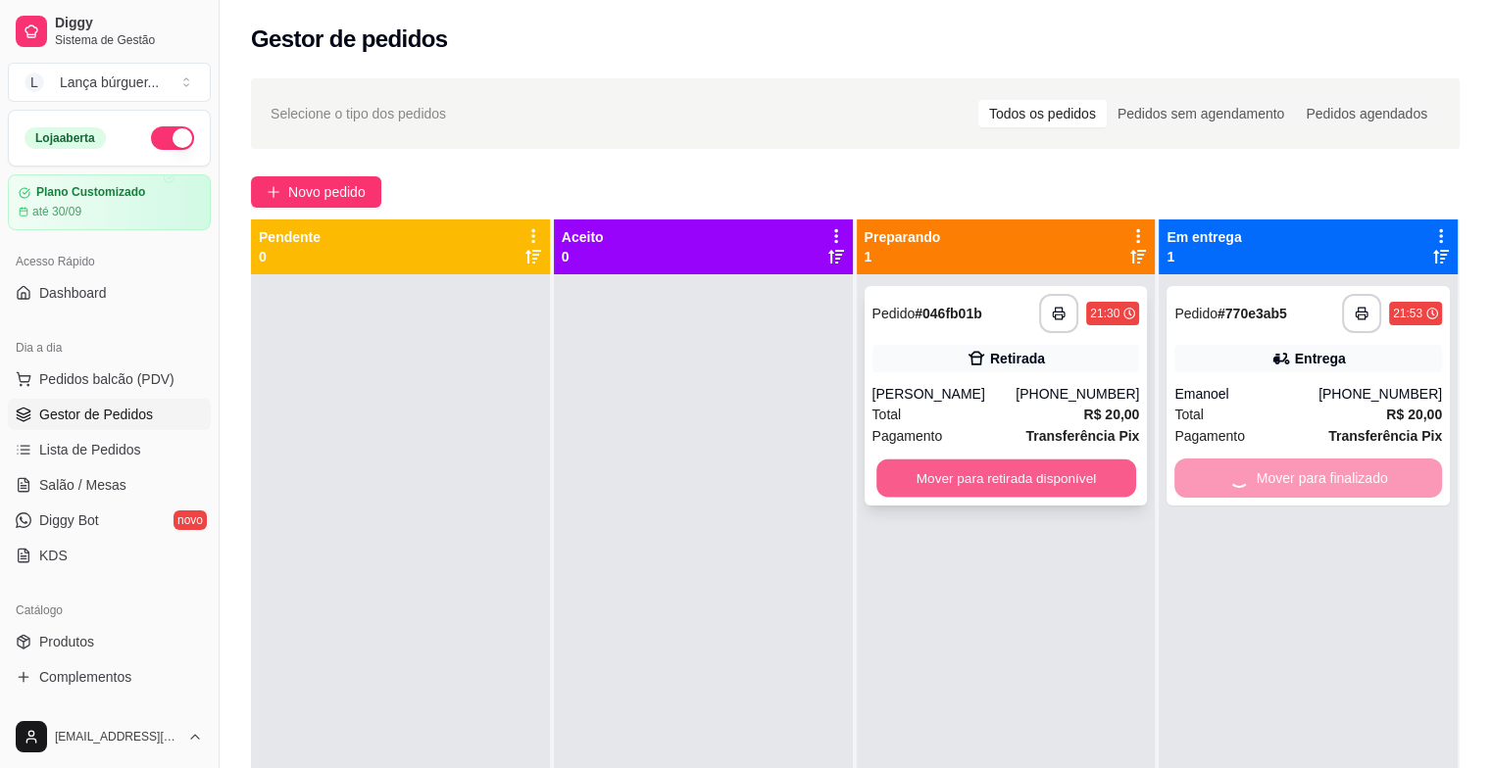
click at [1053, 482] on button "Mover para retirada disponível" at bounding box center [1006, 479] width 260 height 38
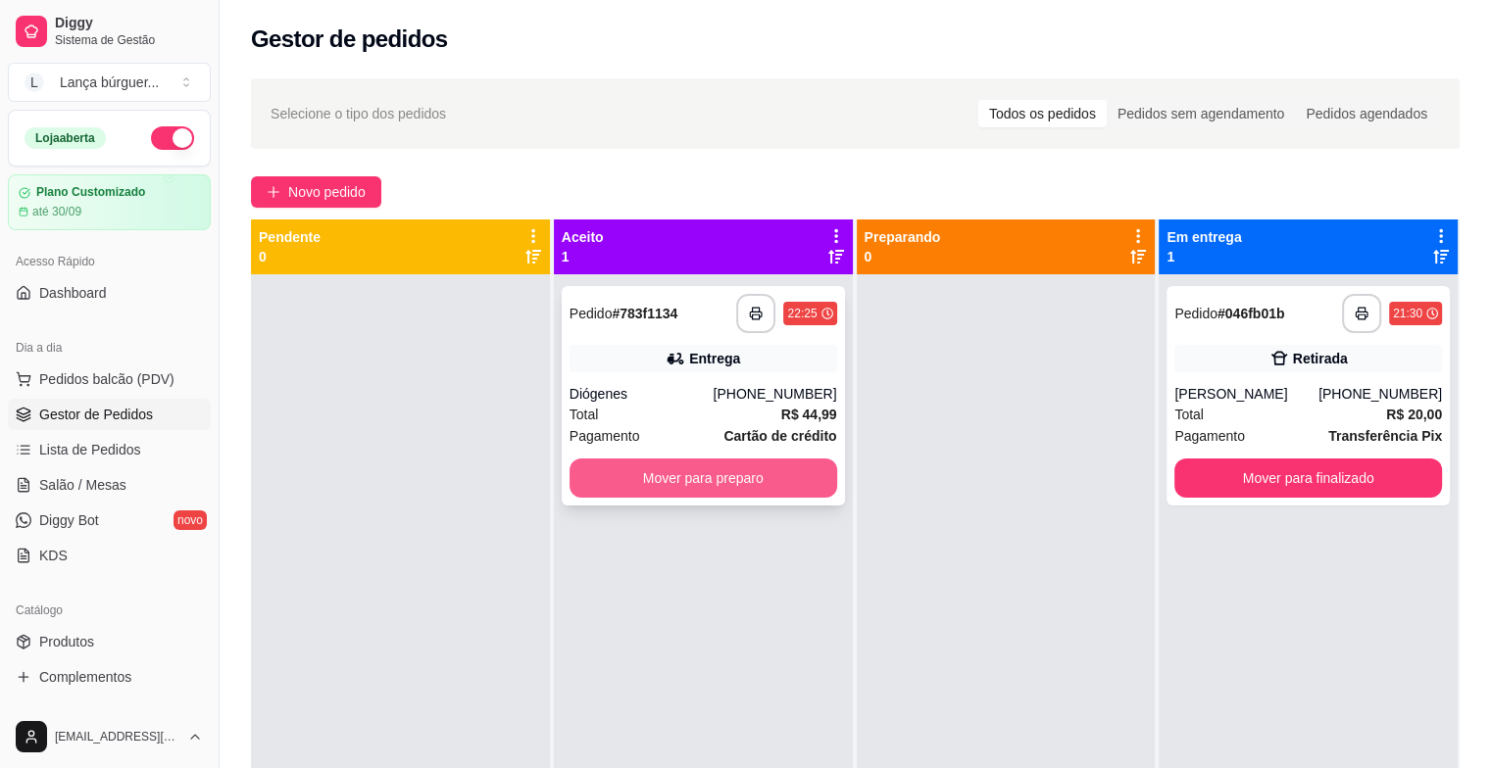
click at [683, 475] on button "Mover para preparo" at bounding box center [703, 478] width 268 height 39
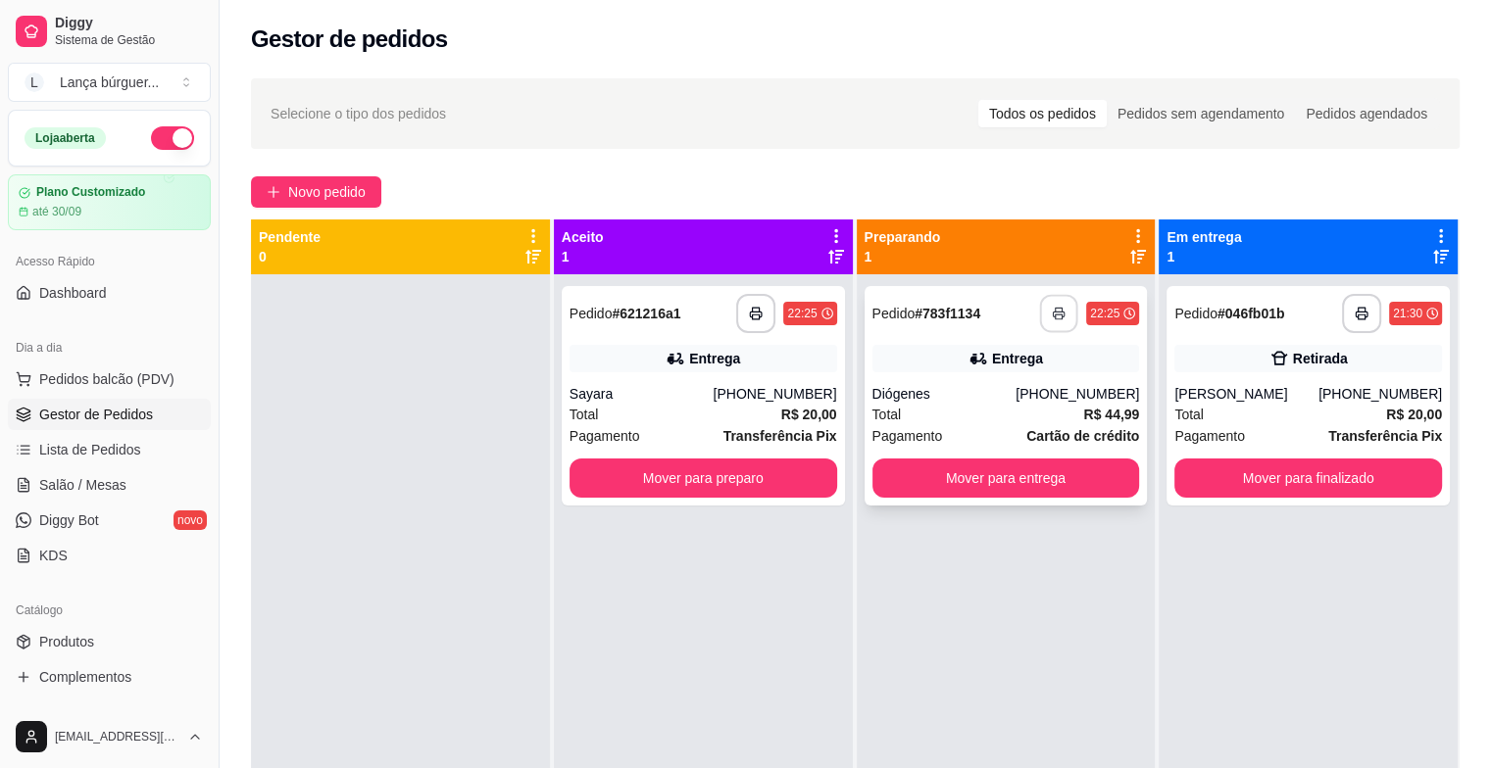
click at [1054, 315] on icon "button" at bounding box center [1059, 314] width 11 height 5
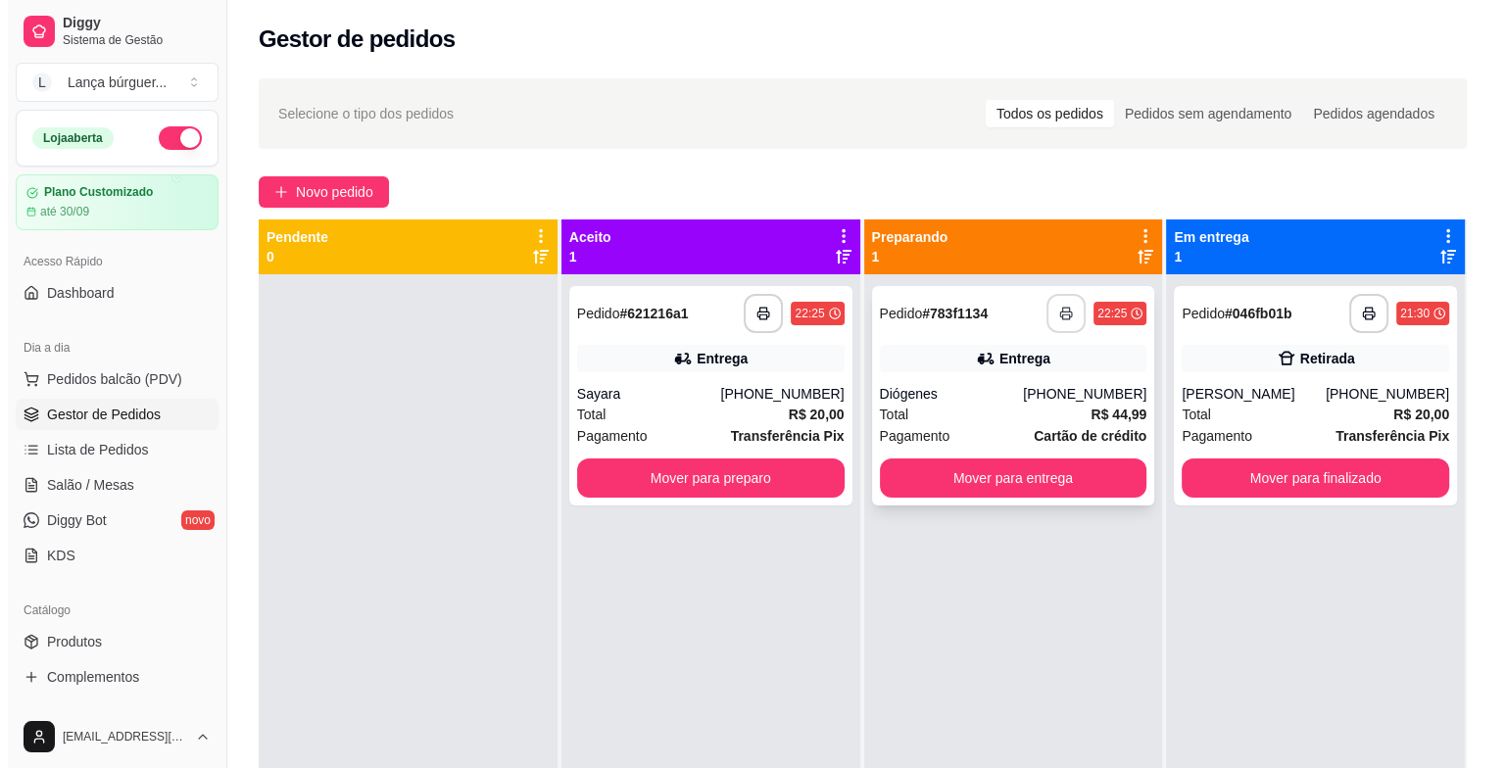
scroll to position [0, 0]
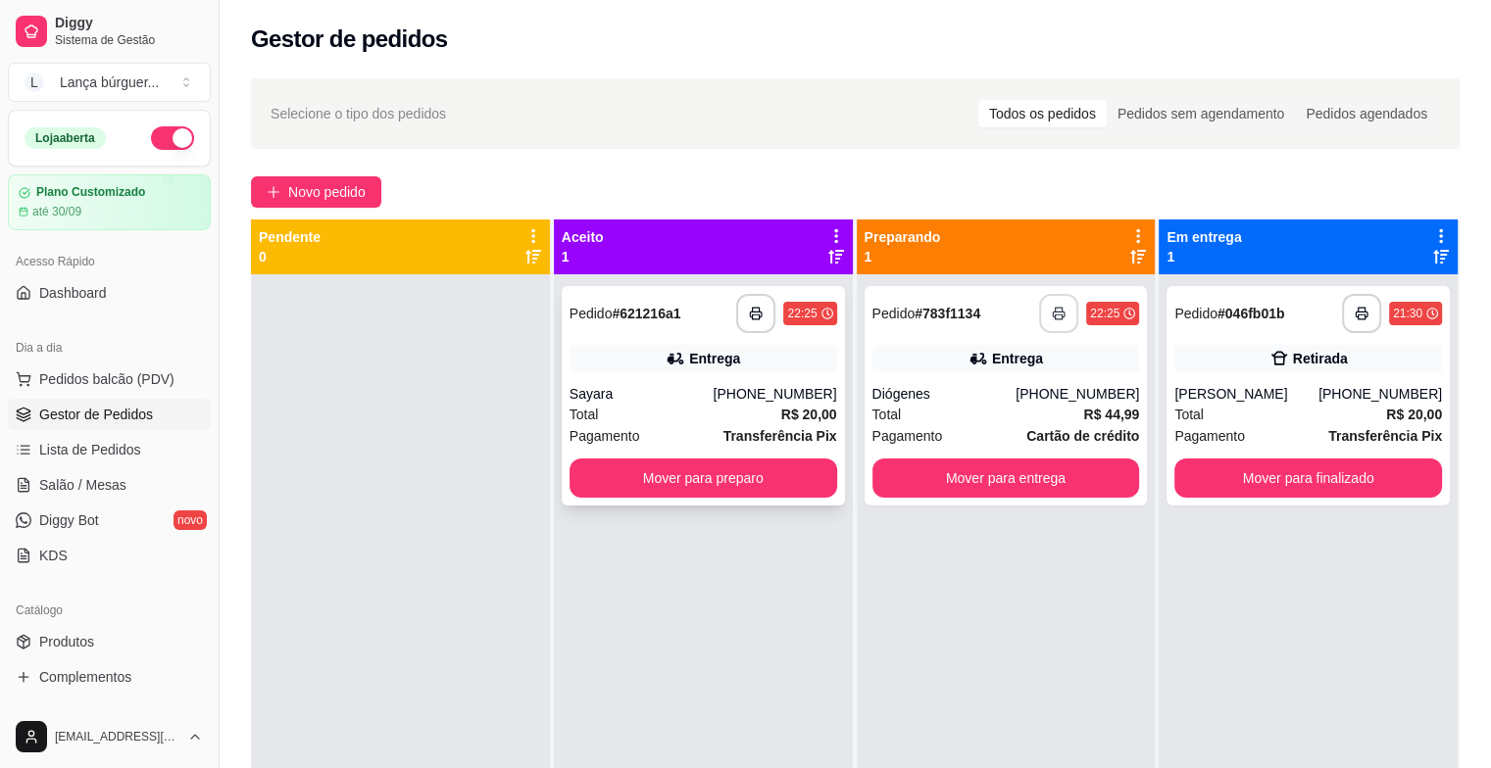
click at [625, 361] on div "Entrega" at bounding box center [703, 358] width 268 height 27
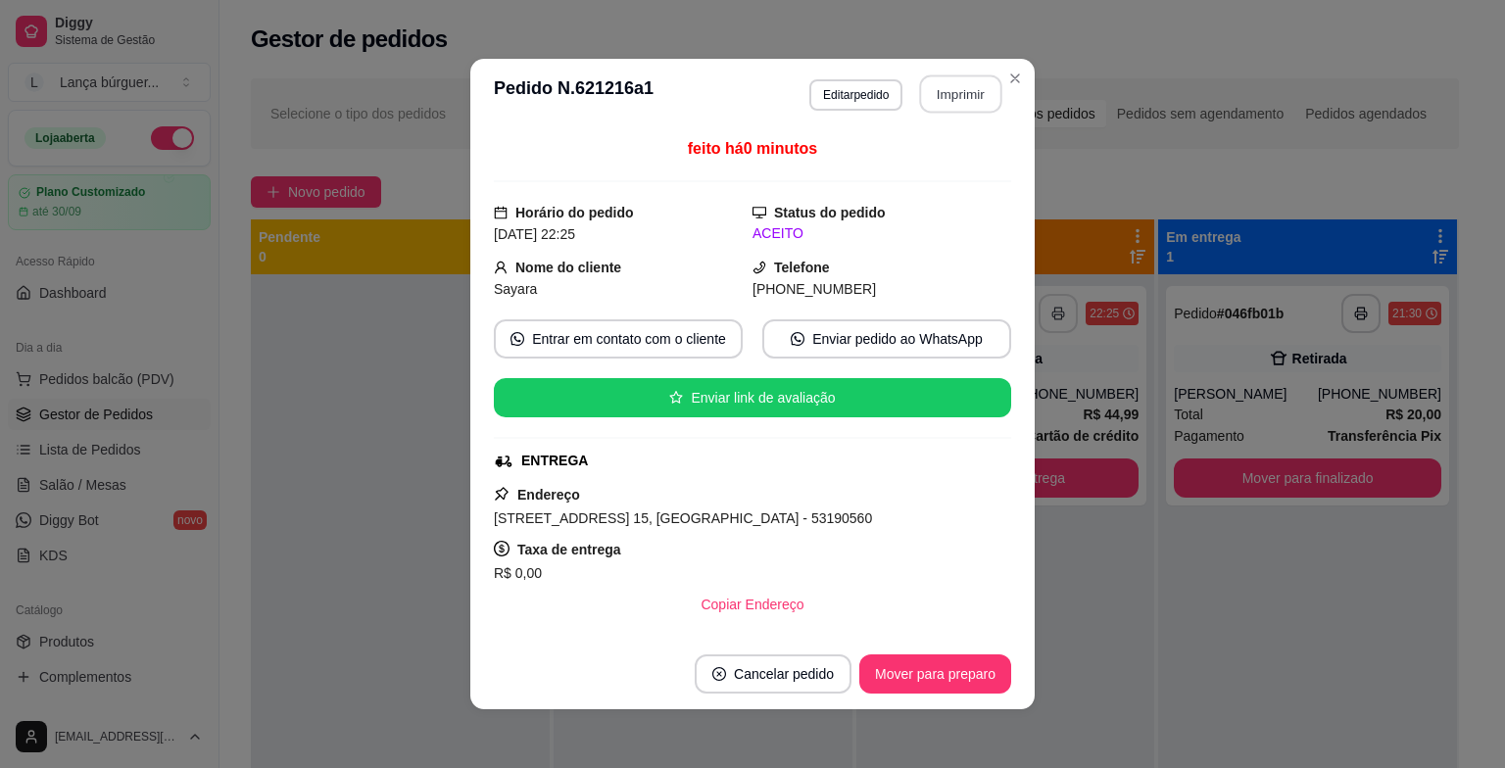
click at [939, 88] on button "Imprimir" at bounding box center [961, 94] width 82 height 38
click at [901, 674] on button "Mover para preparo" at bounding box center [935, 675] width 147 height 38
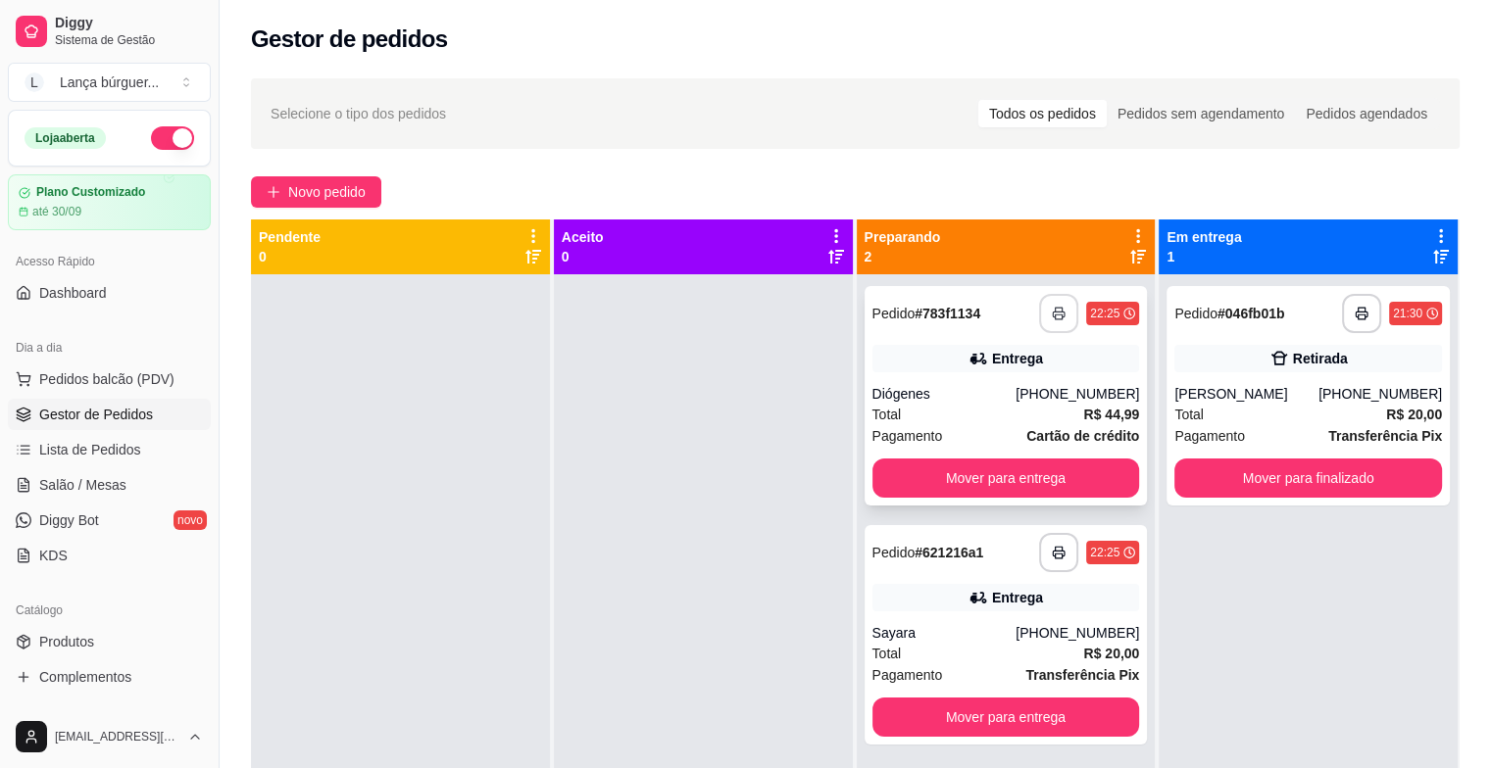
click at [978, 411] on div "Total R$ 44,99" at bounding box center [1006, 415] width 268 height 22
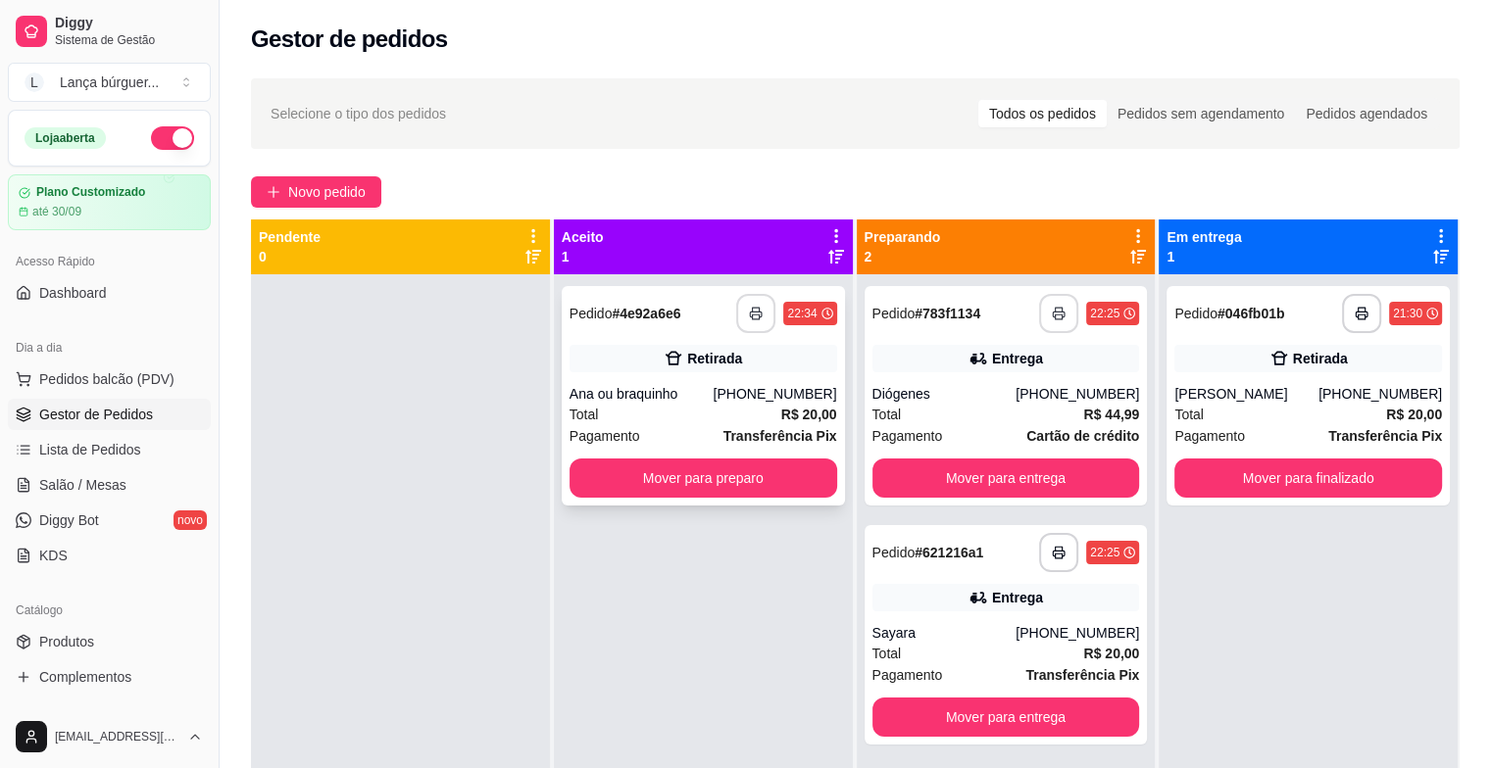
click at [751, 299] on button "button" at bounding box center [755, 313] width 39 height 39
click at [755, 314] on icon "button" at bounding box center [757, 314] width 14 height 14
click at [683, 482] on button "Mover para preparo" at bounding box center [703, 479] width 260 height 38
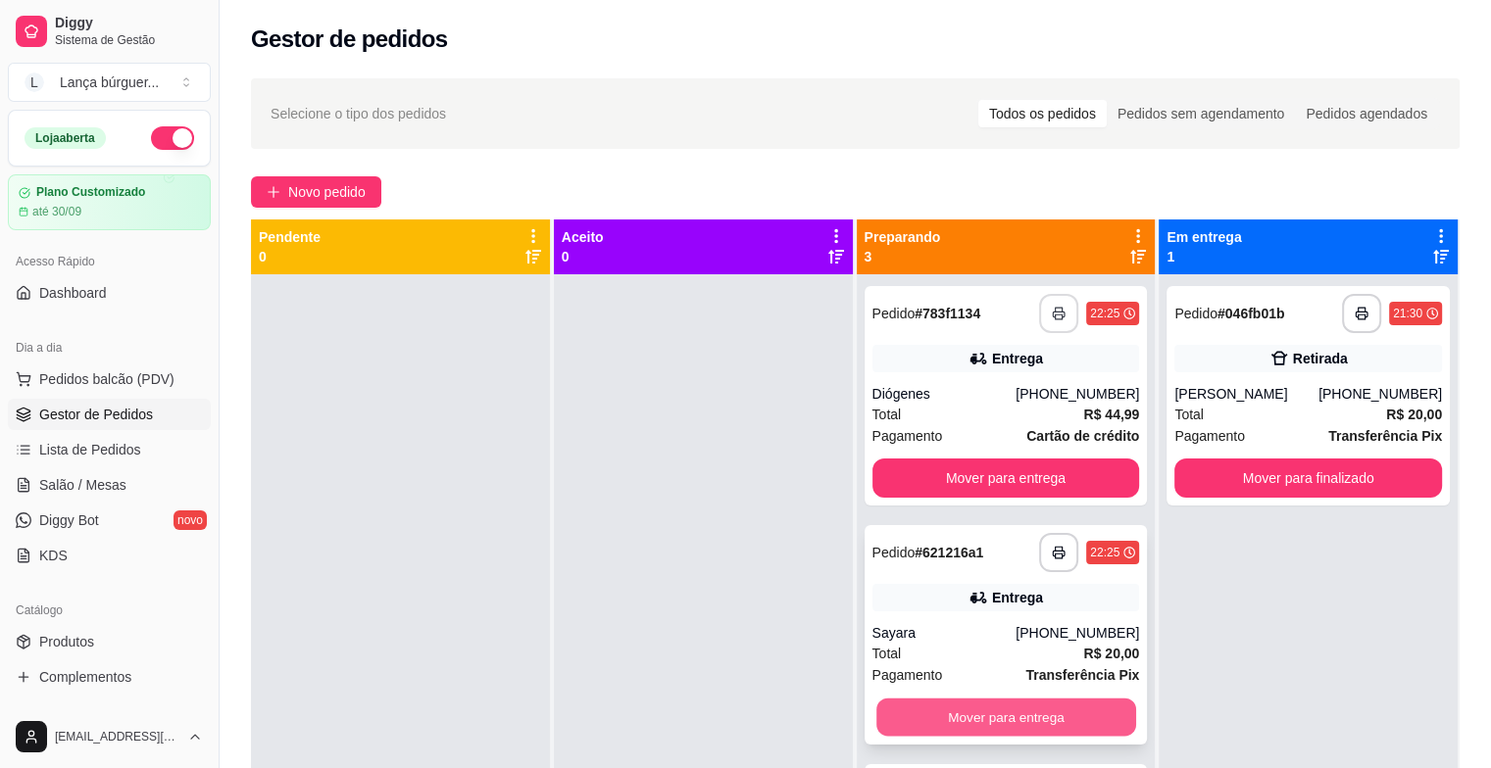
click at [964, 724] on button "Mover para entrega" at bounding box center [1006, 718] width 260 height 38
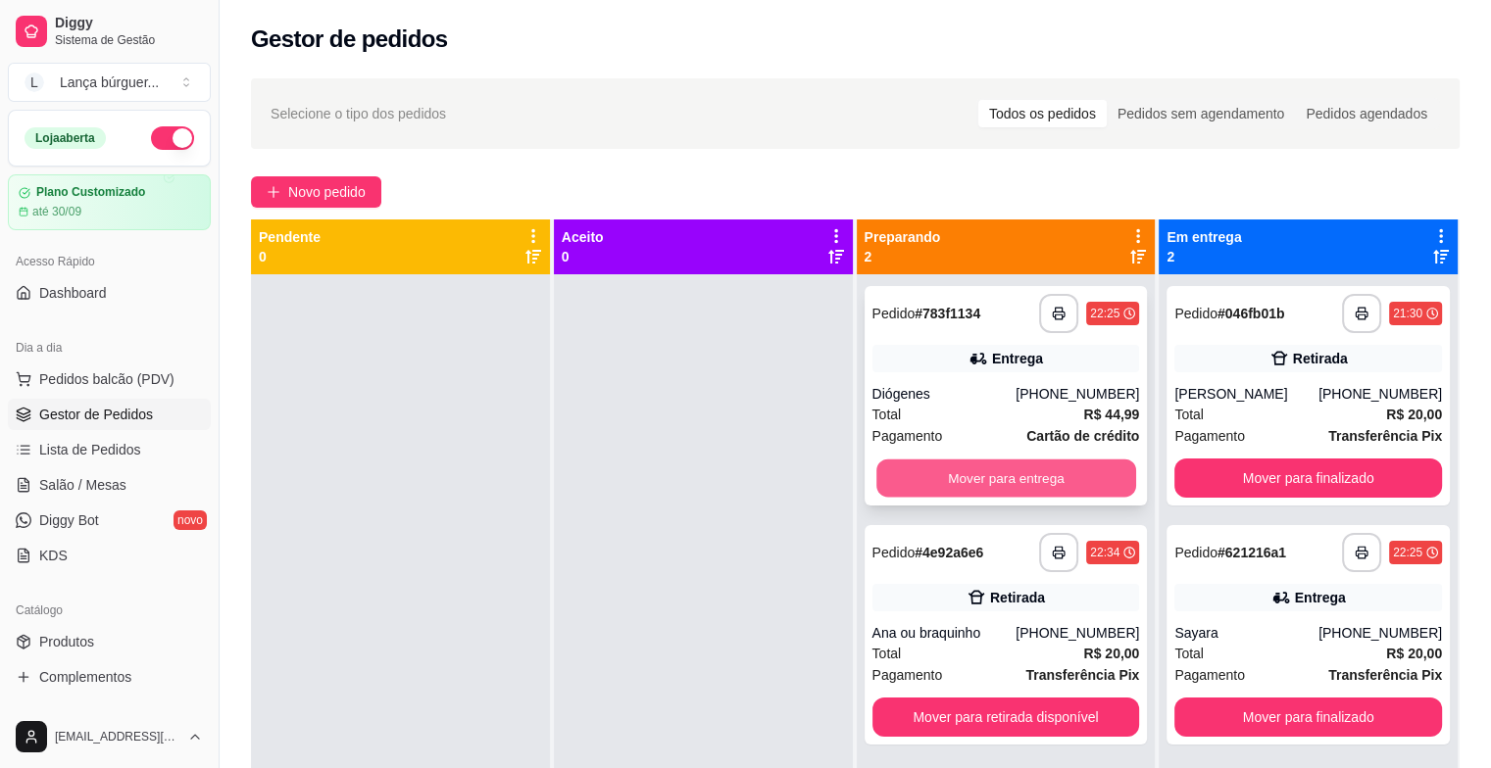
click at [975, 472] on button "Mover para entrega" at bounding box center [1006, 479] width 260 height 38
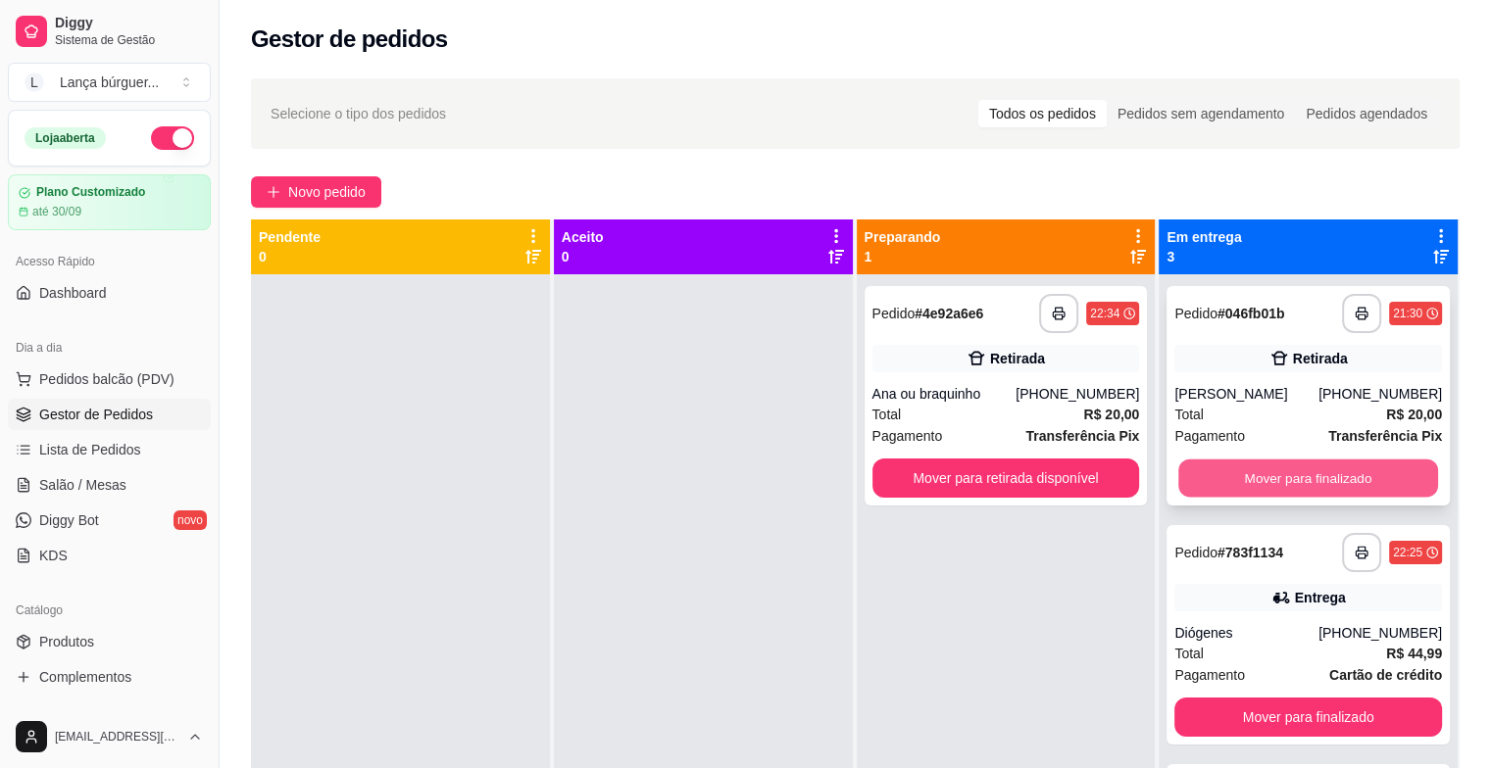
click at [1208, 468] on button "Mover para finalizado" at bounding box center [1308, 479] width 260 height 38
click at [1219, 478] on button "Mover para finalizado" at bounding box center [1308, 479] width 260 height 38
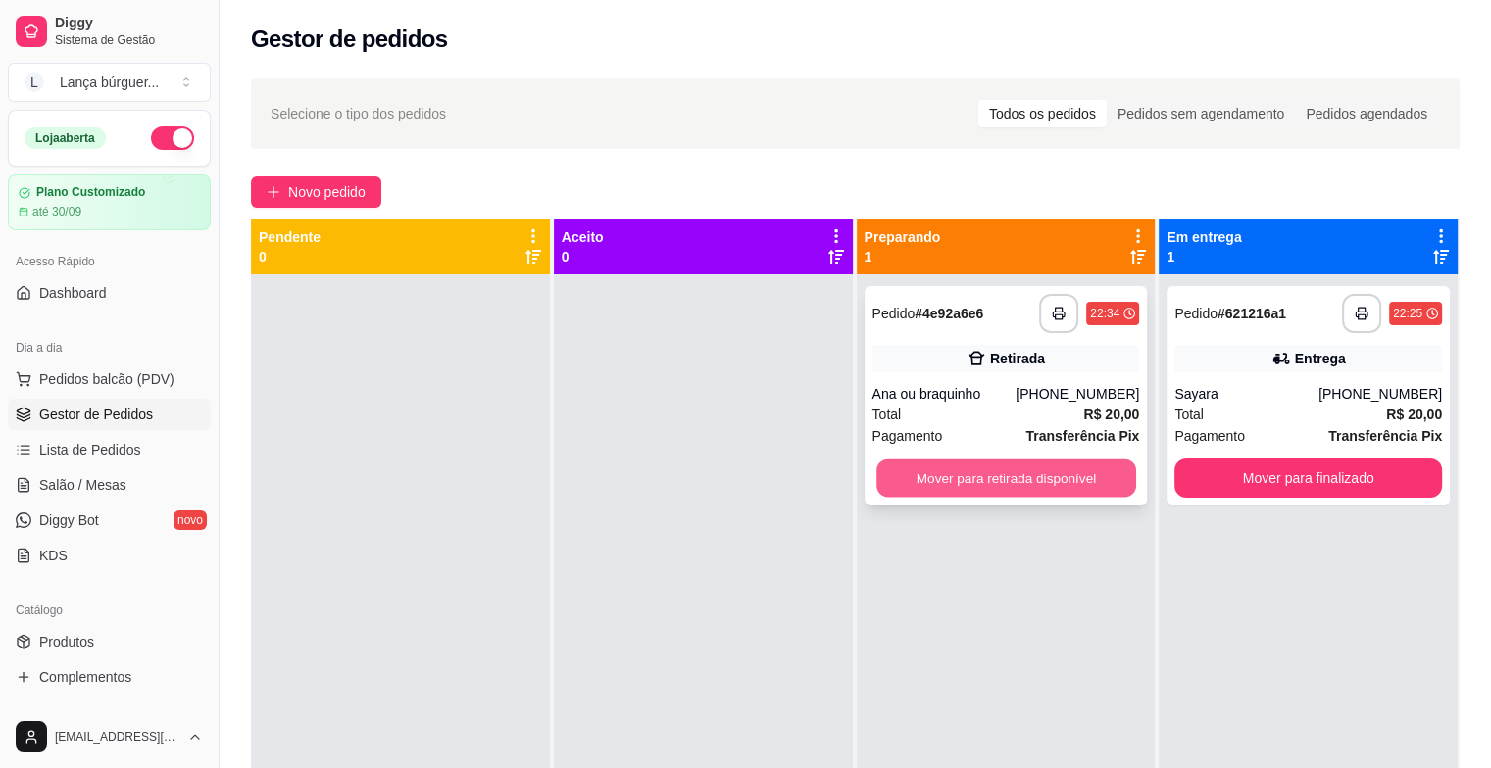
click at [1043, 465] on button "Mover para retirada disponível" at bounding box center [1006, 479] width 260 height 38
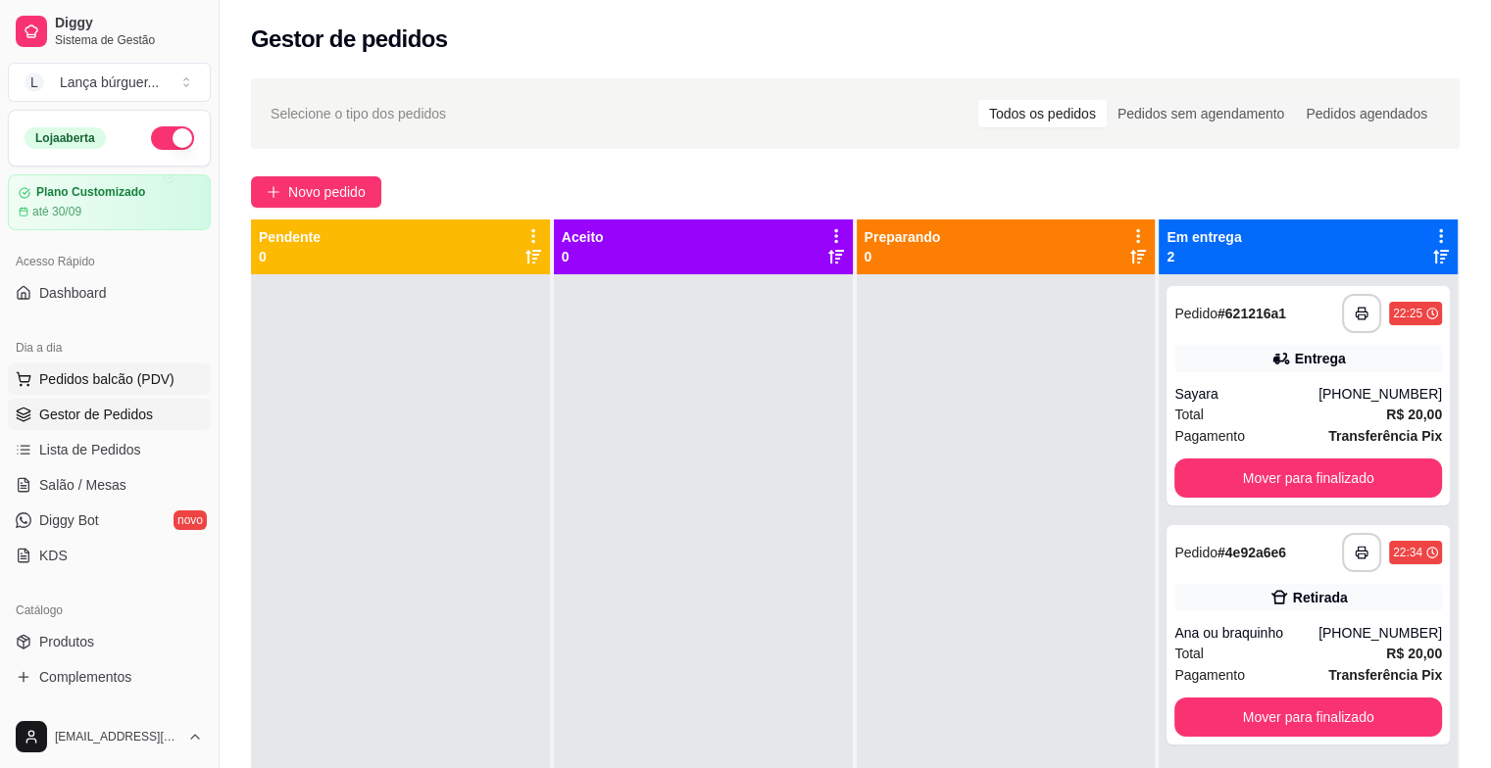
click at [129, 375] on span "Pedidos balcão (PDV)" at bounding box center [106, 380] width 135 height 20
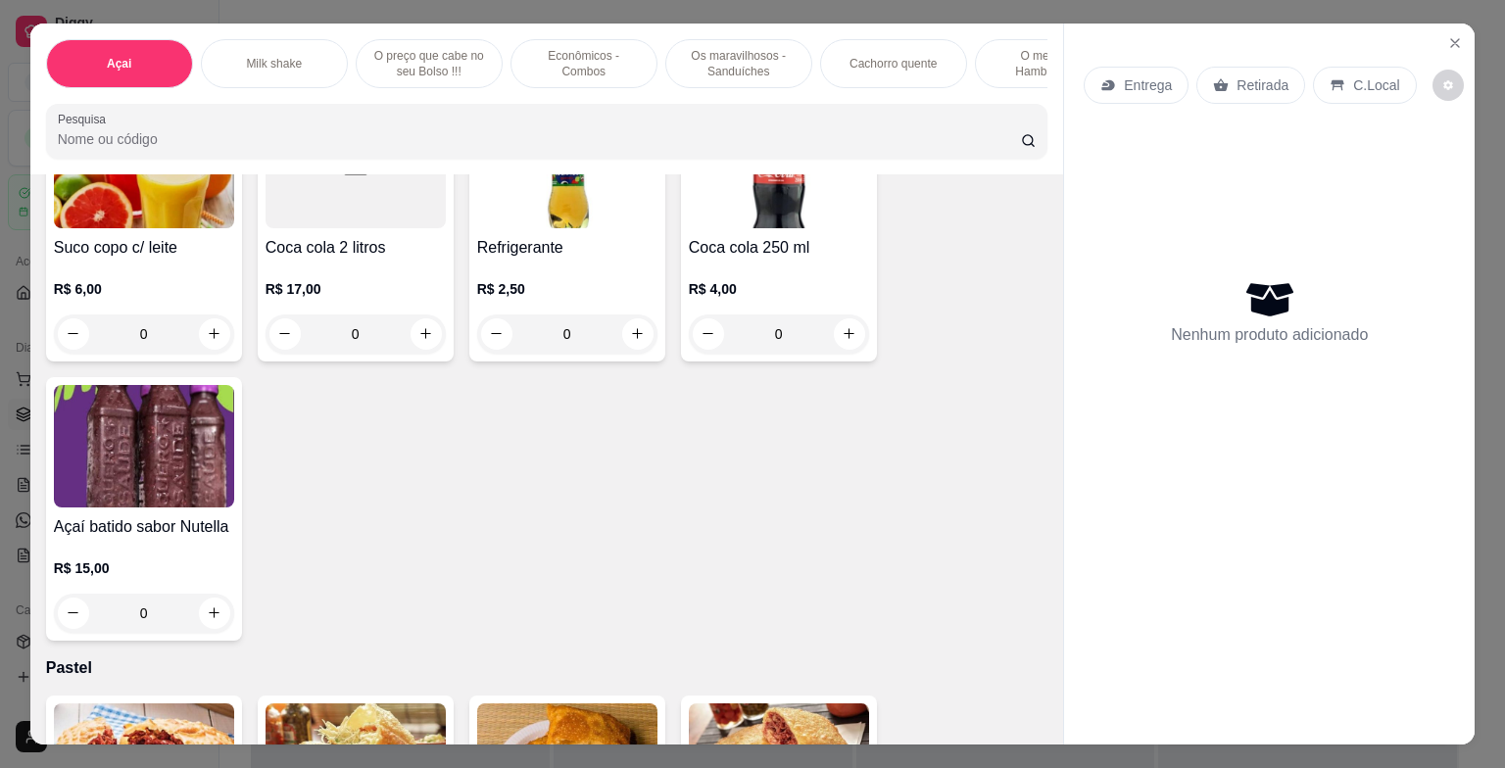
scroll to position [8431, 0]
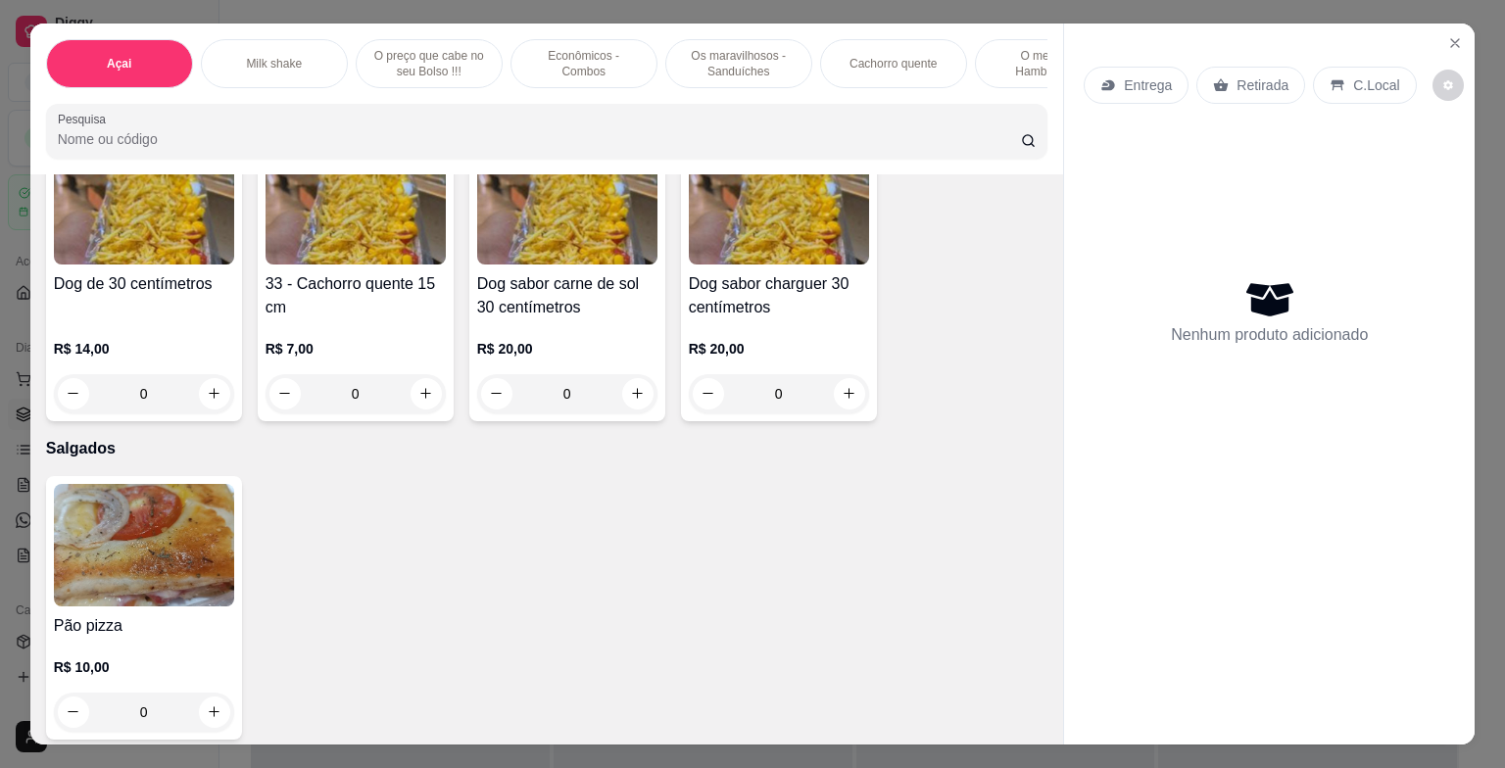
click at [1109, 574] on div "Entrega Retirada C.Local Nenhum produto adicionado" at bounding box center [1269, 369] width 411 height 691
drag, startPoint x: 1031, startPoint y: 98, endPoint x: 1031, endPoint y: 86, distance: 11.8
click at [1031, 86] on div "Açai Milk shake O preço que cabe no seu Bolso !!! Econômicos - Combos Os maravi…" at bounding box center [547, 99] width 1034 height 151
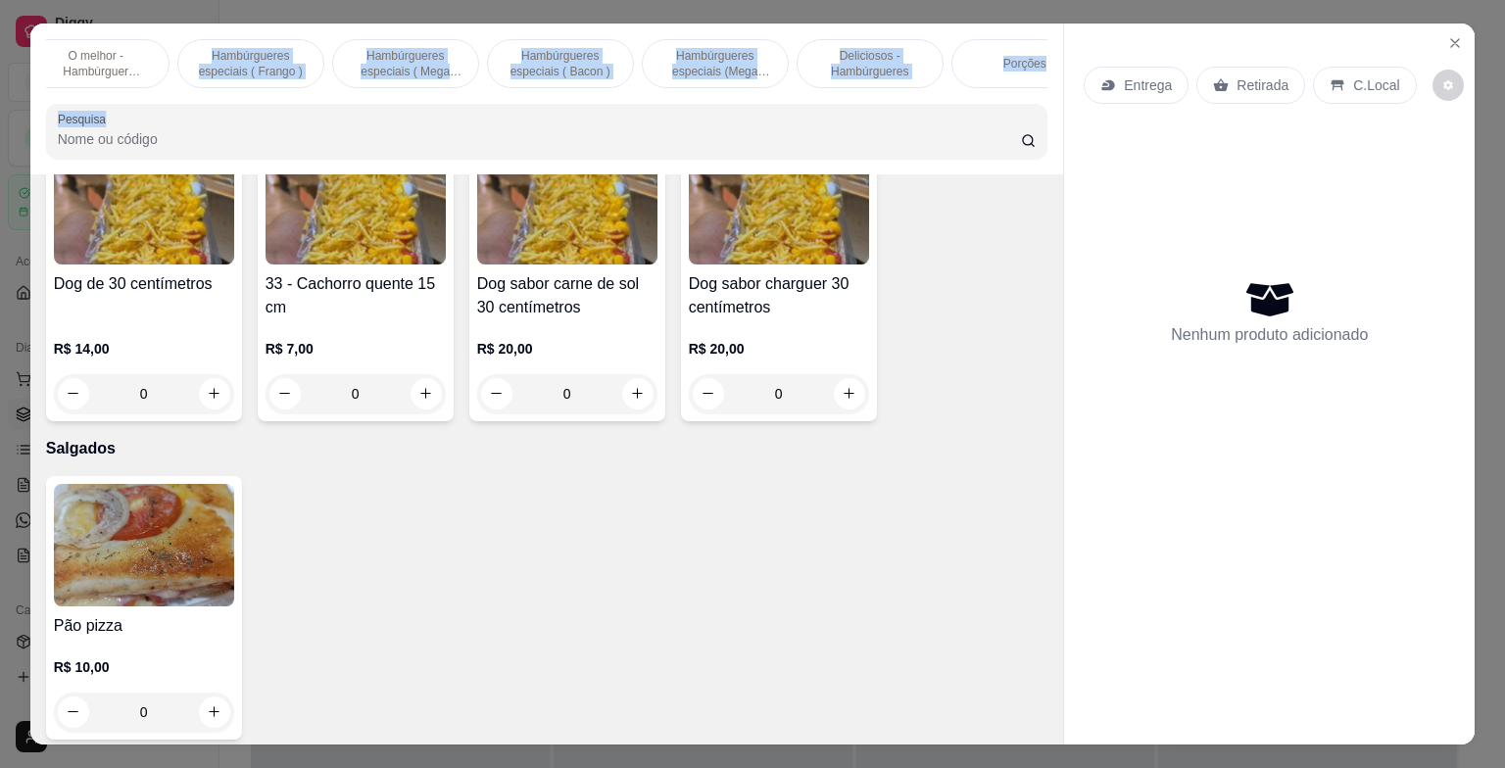
scroll to position [0, 980]
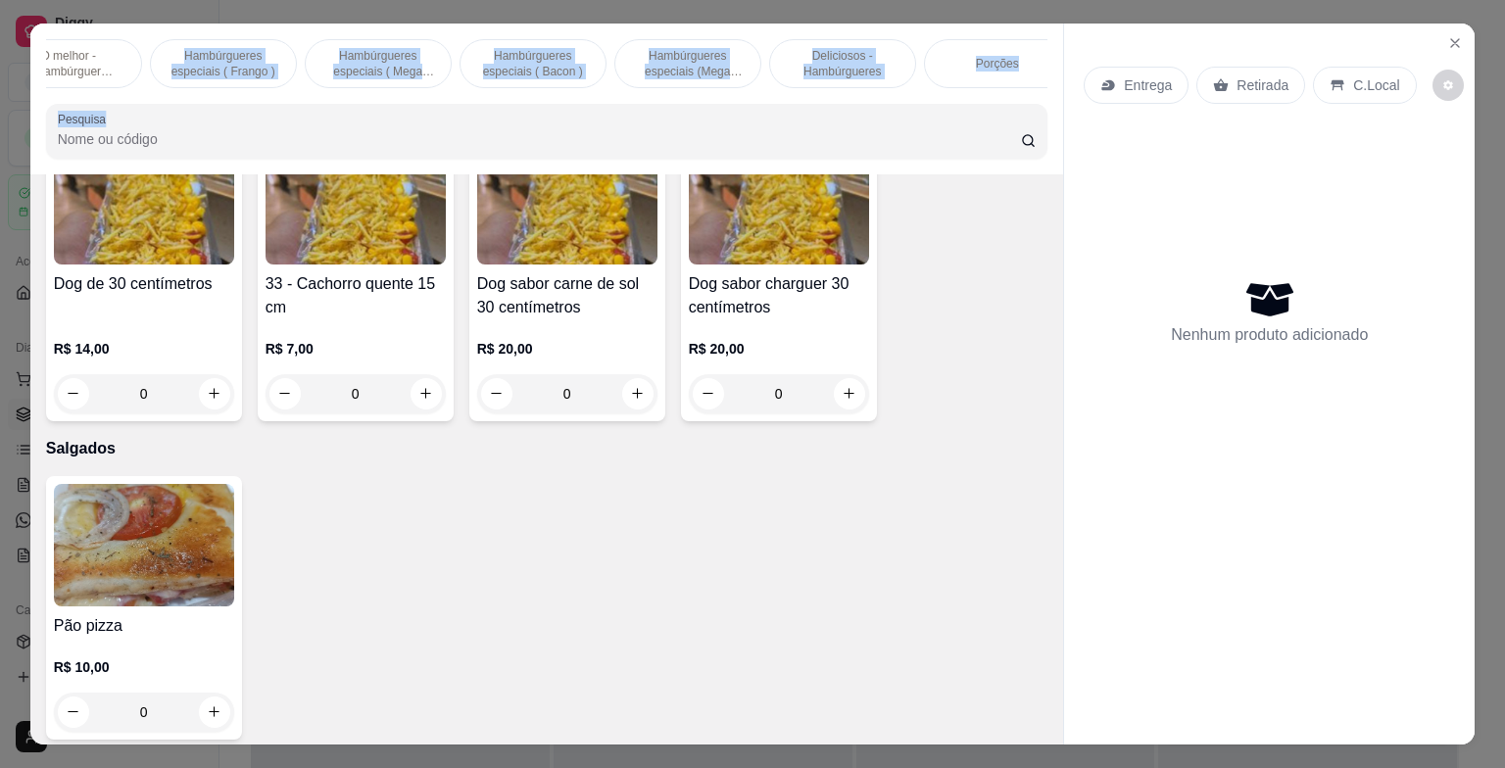
click at [1035, 96] on div "Açai Milk shake O preço que cabe no seu Bolso !!! Econômicos - Combos Os maravi…" at bounding box center [547, 99] width 1034 height 151
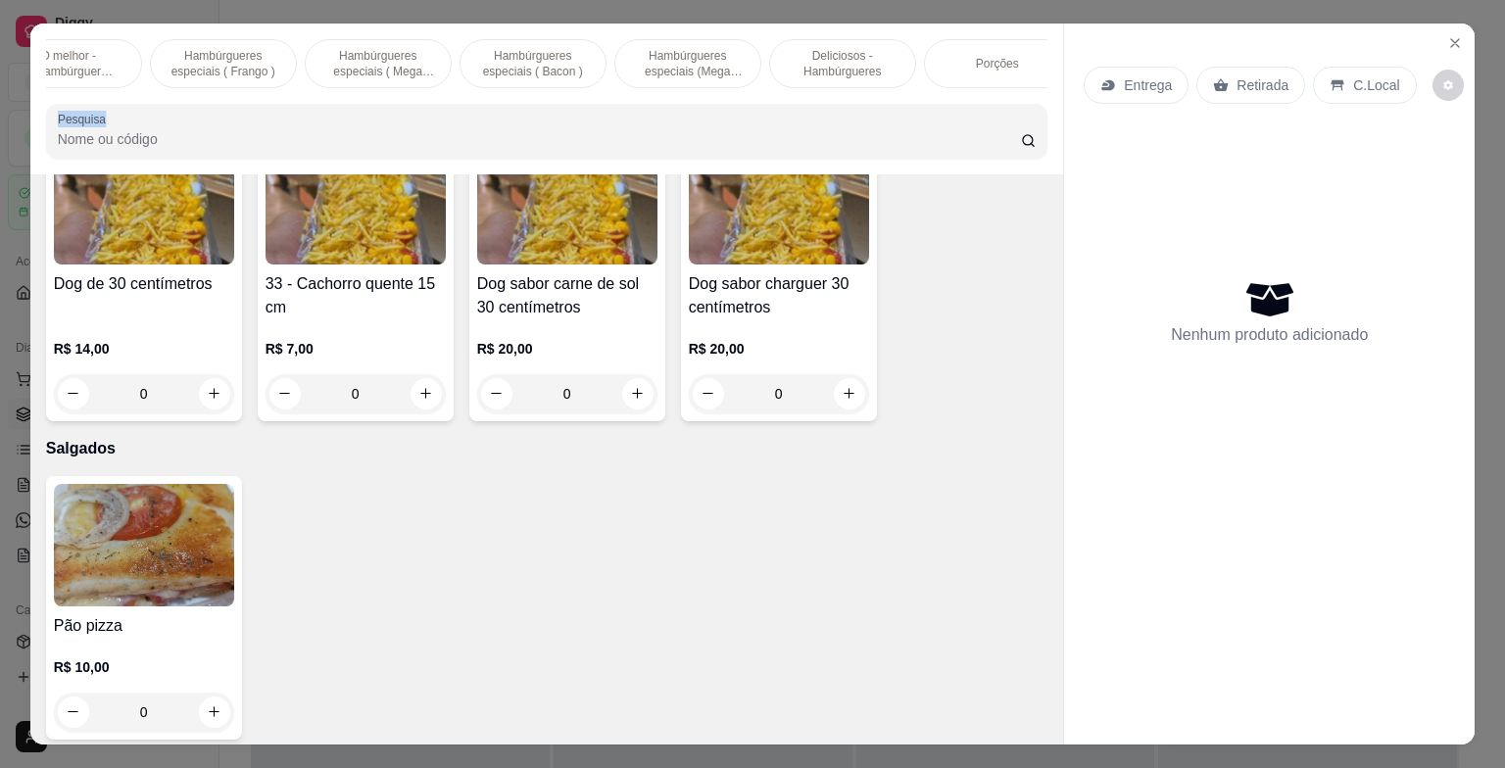
click at [1033, 90] on div "Açai Milk shake O preço que cabe no seu Bolso !!! Econômicos - Combos Os maravi…" at bounding box center [547, 99] width 1034 height 151
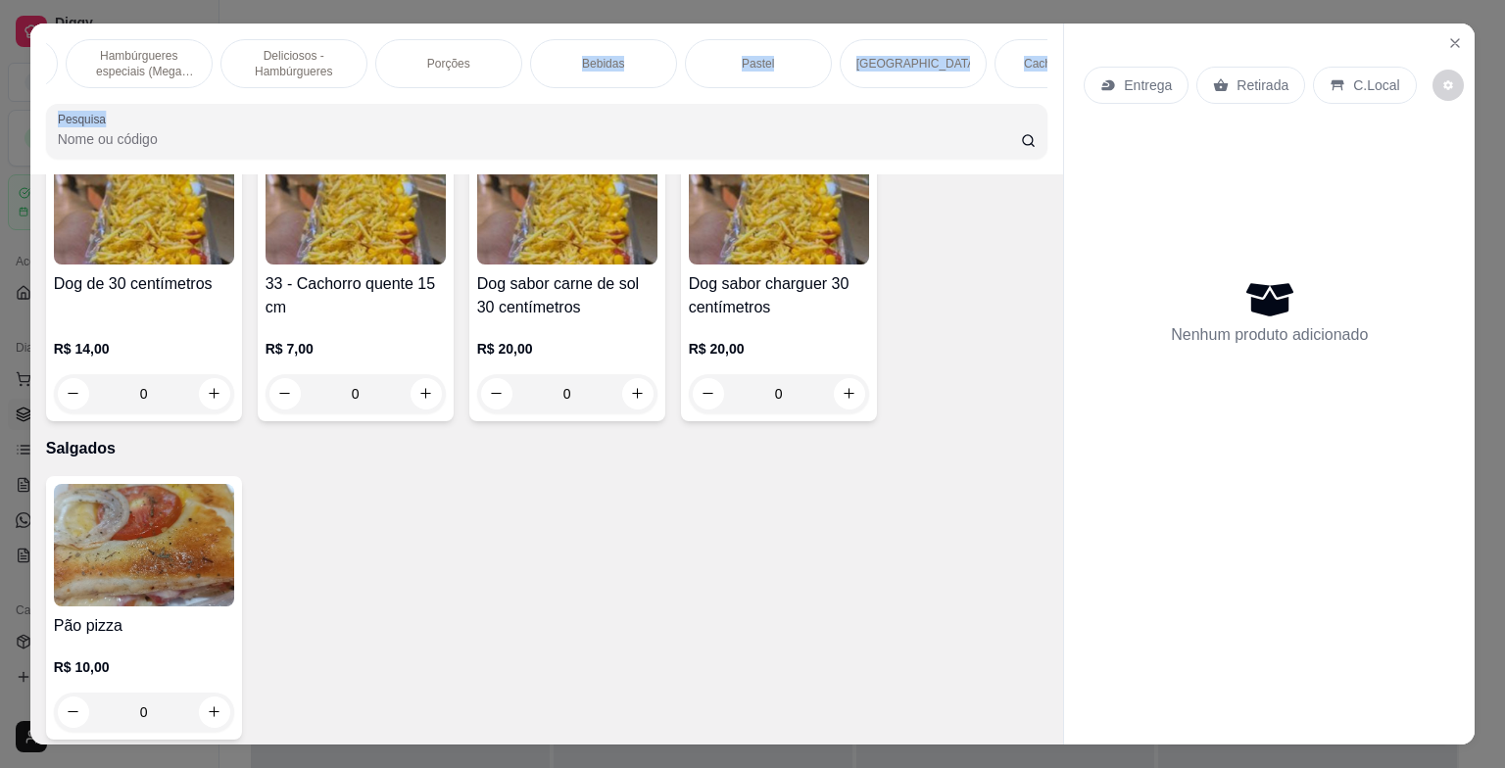
click at [851, 49] on div "[GEOGRAPHIC_DATA]" at bounding box center [913, 63] width 147 height 49
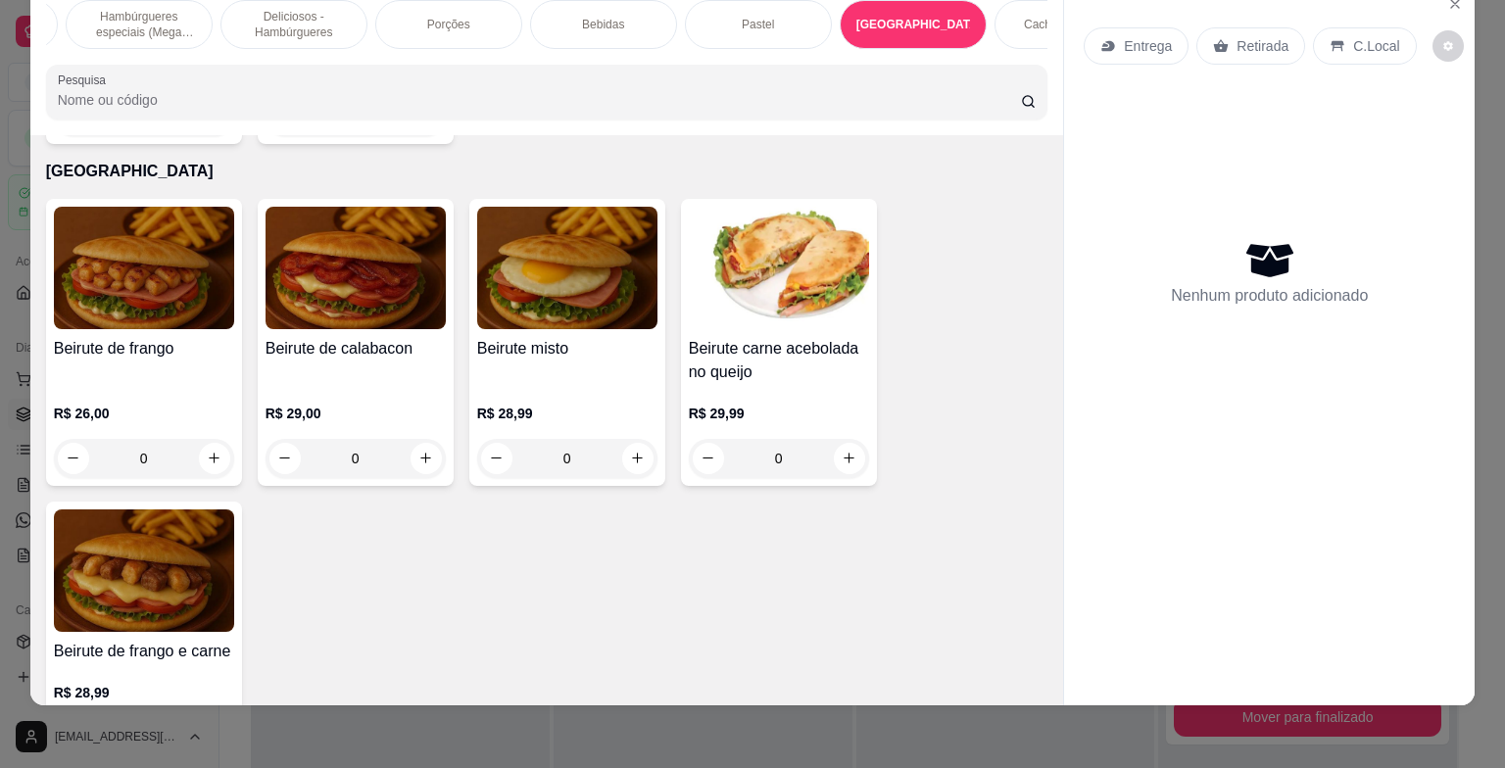
click at [564, 337] on h4 "Beirute misto" at bounding box center [567, 349] width 180 height 24
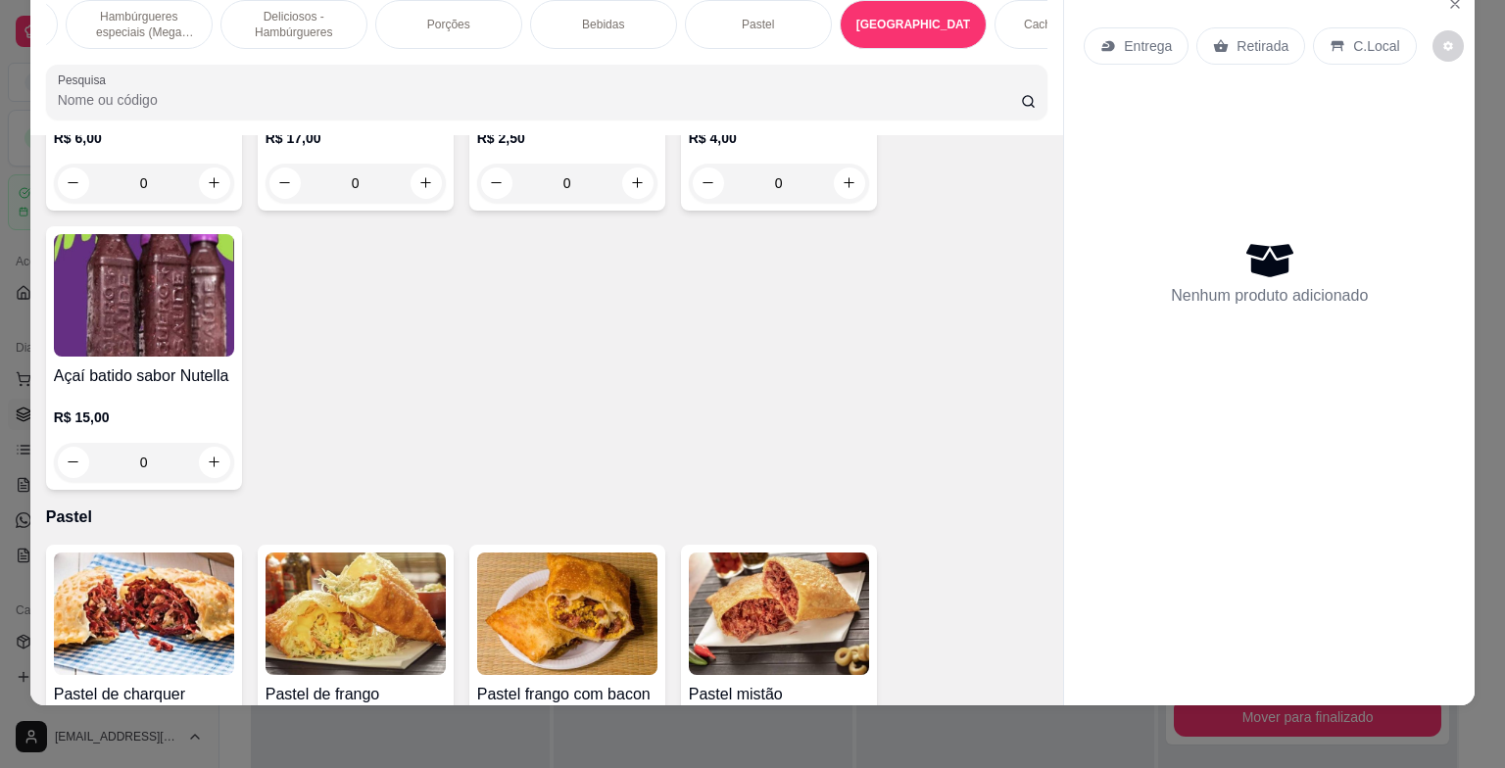
scroll to position [6970, 0]
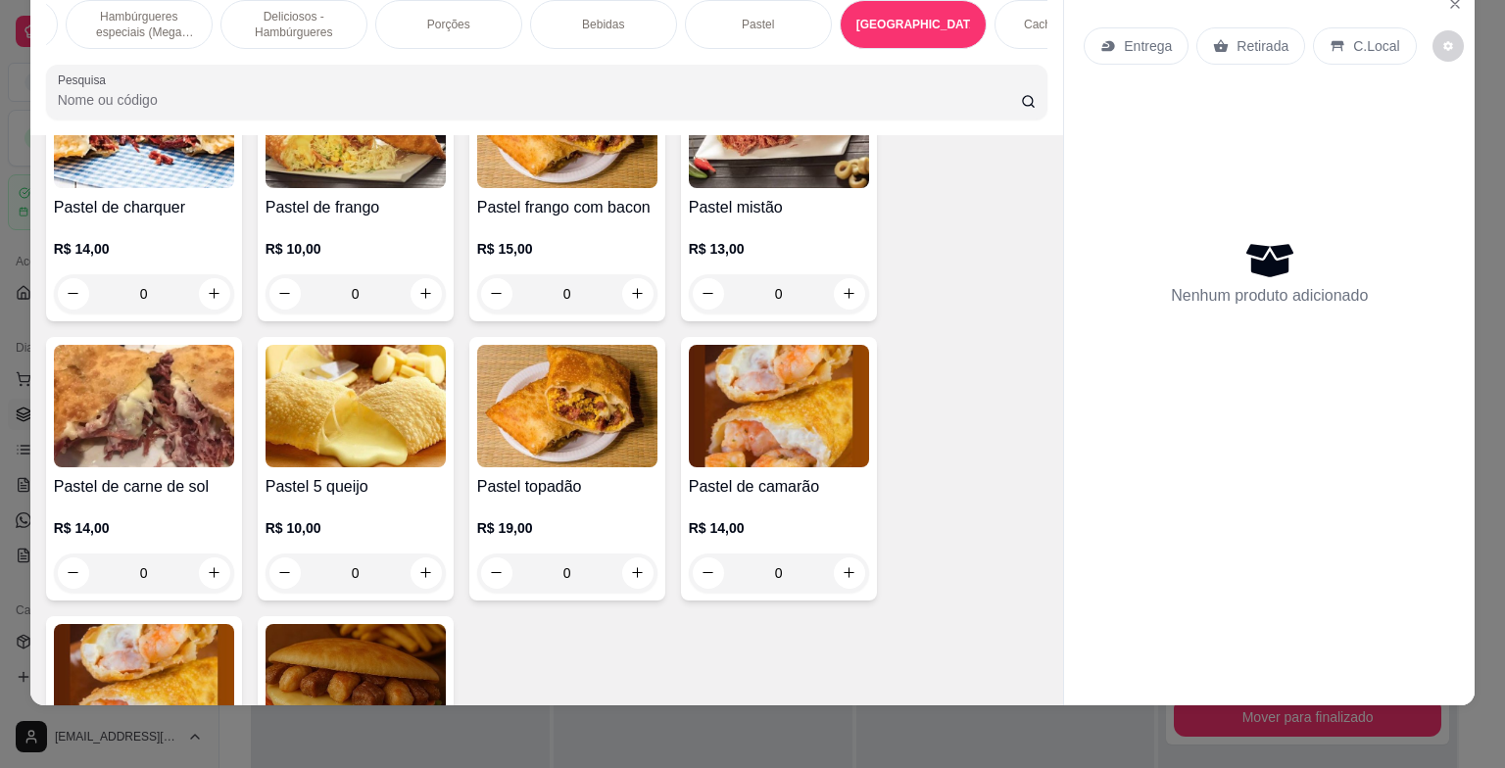
click at [1090, 733] on div "Açai Milk shake O preço que cabe no seu Bolso !!! Econômicos - Combos Os maravi…" at bounding box center [752, 384] width 1505 height 768
